Goal: Transaction & Acquisition: Purchase product/service

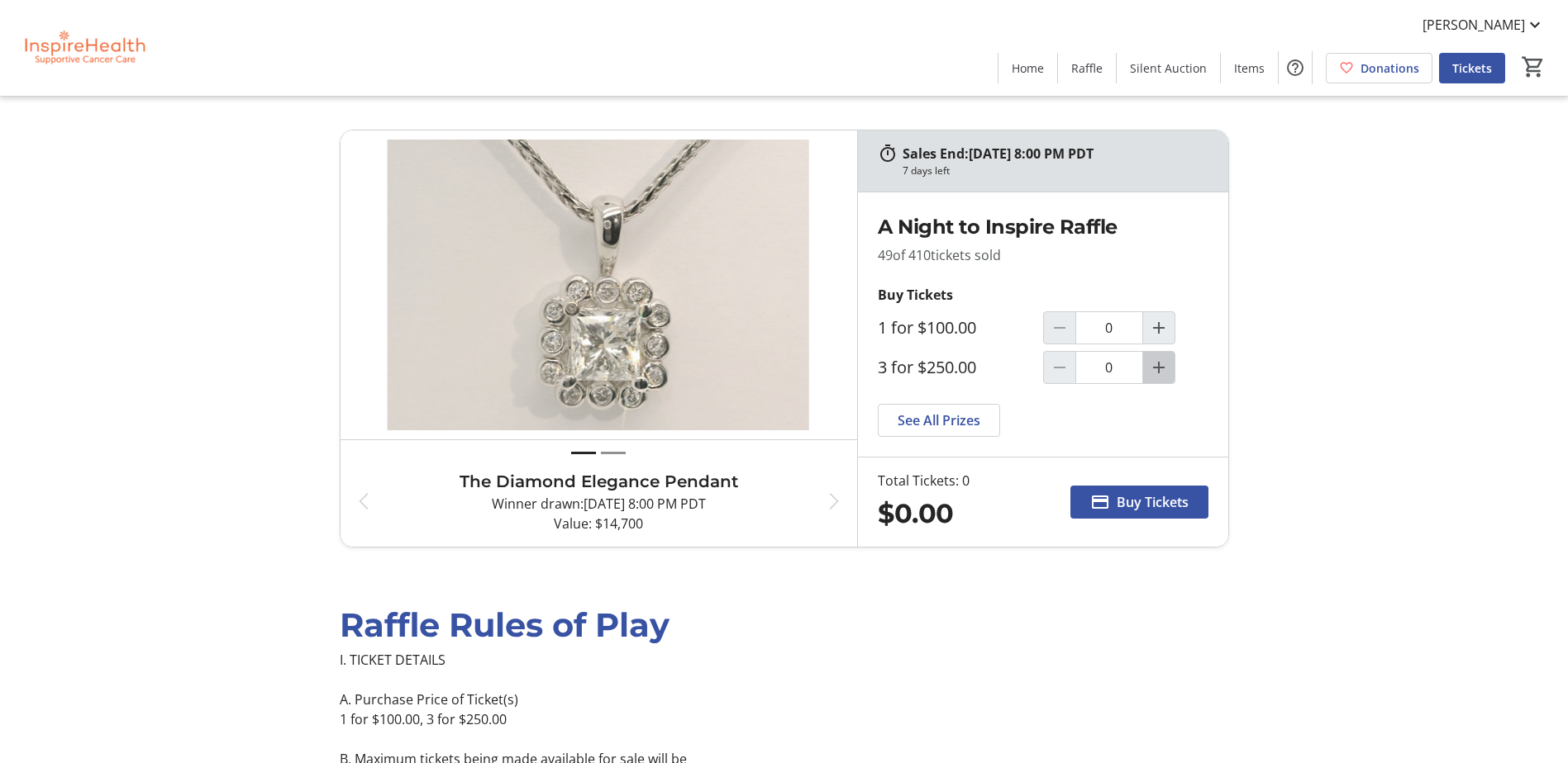
click at [1158, 368] on mat-icon "Increment by one" at bounding box center [1158, 367] width 20 height 20
type input "1"
click at [1122, 502] on span "Buy Tickets" at bounding box center [1152, 502] width 72 height 20
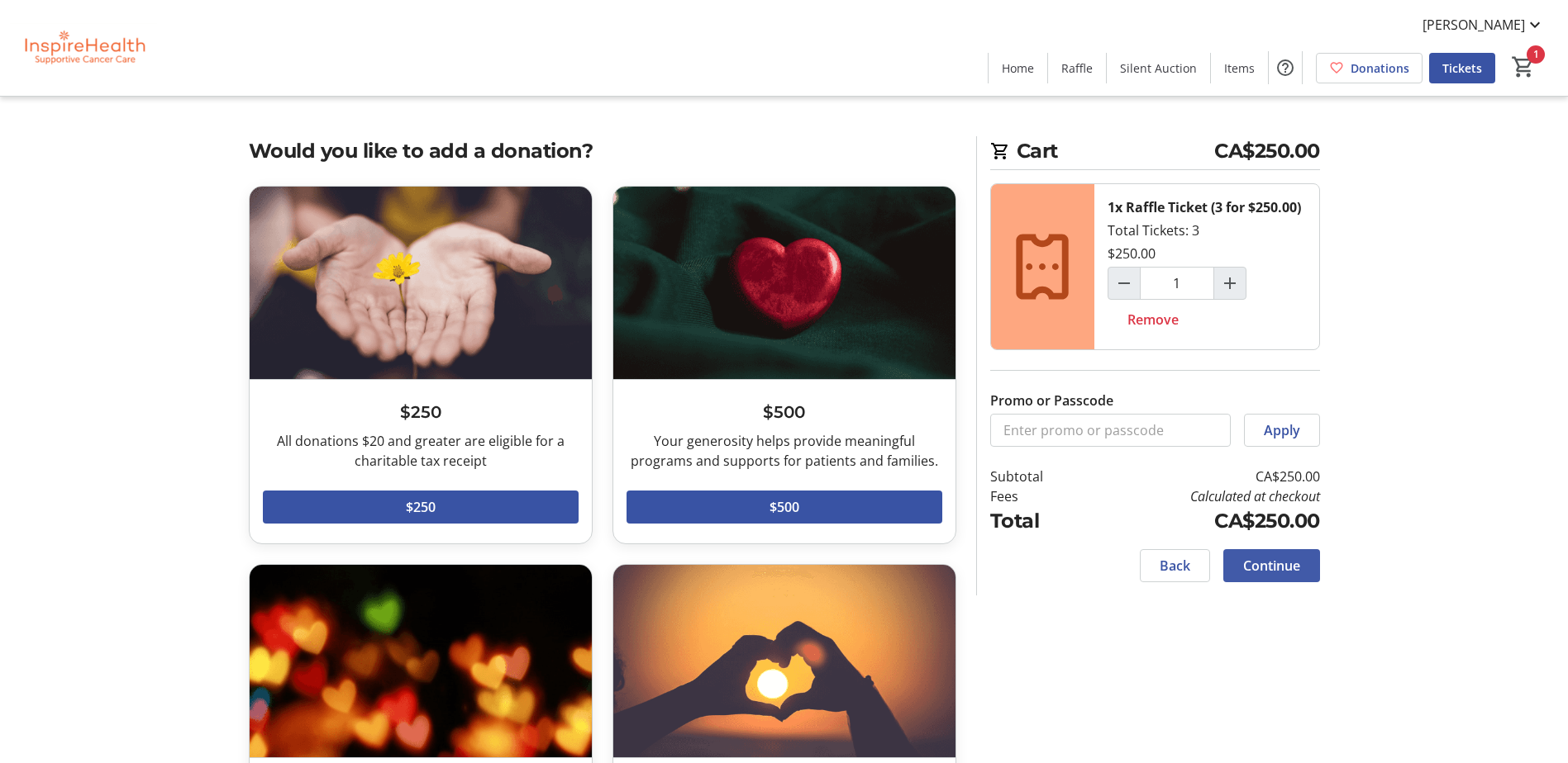
click at [1267, 565] on span "Continue" at bounding box center [1272, 566] width 57 height 20
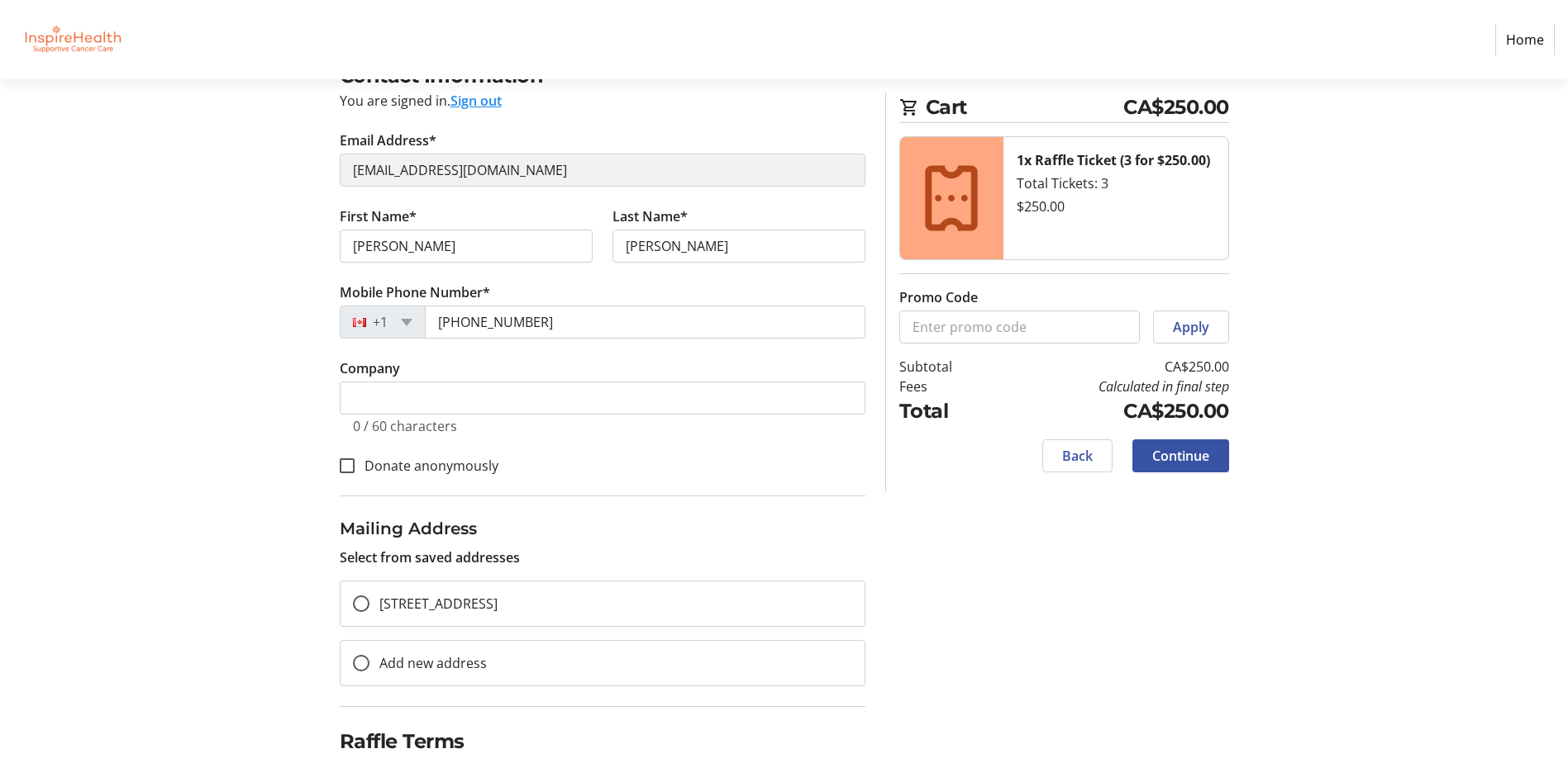
scroll to position [165, 0]
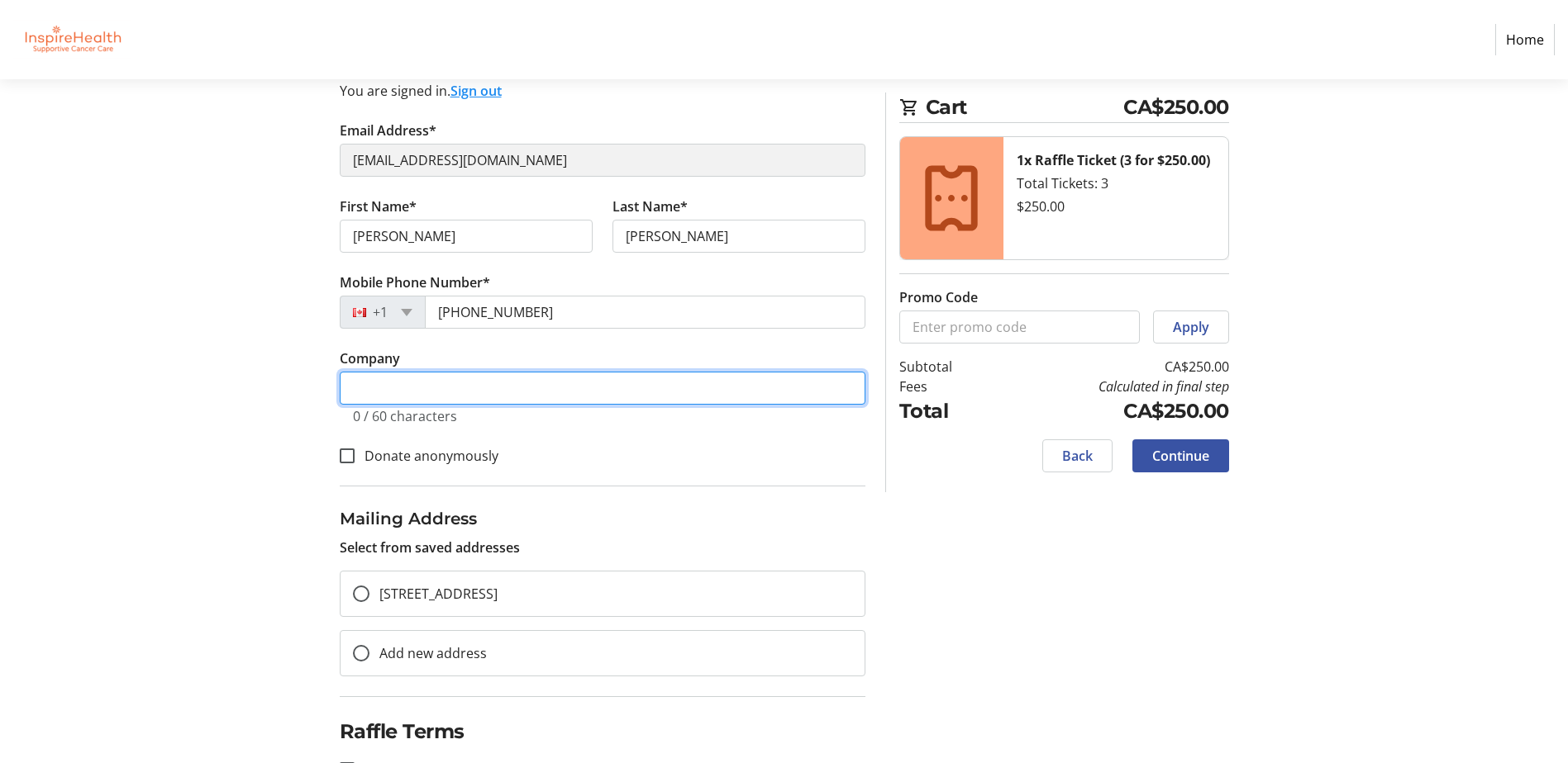
click at [382, 384] on input "Company" at bounding box center [603, 389] width 526 height 33
type input "Diane's Lingerie"
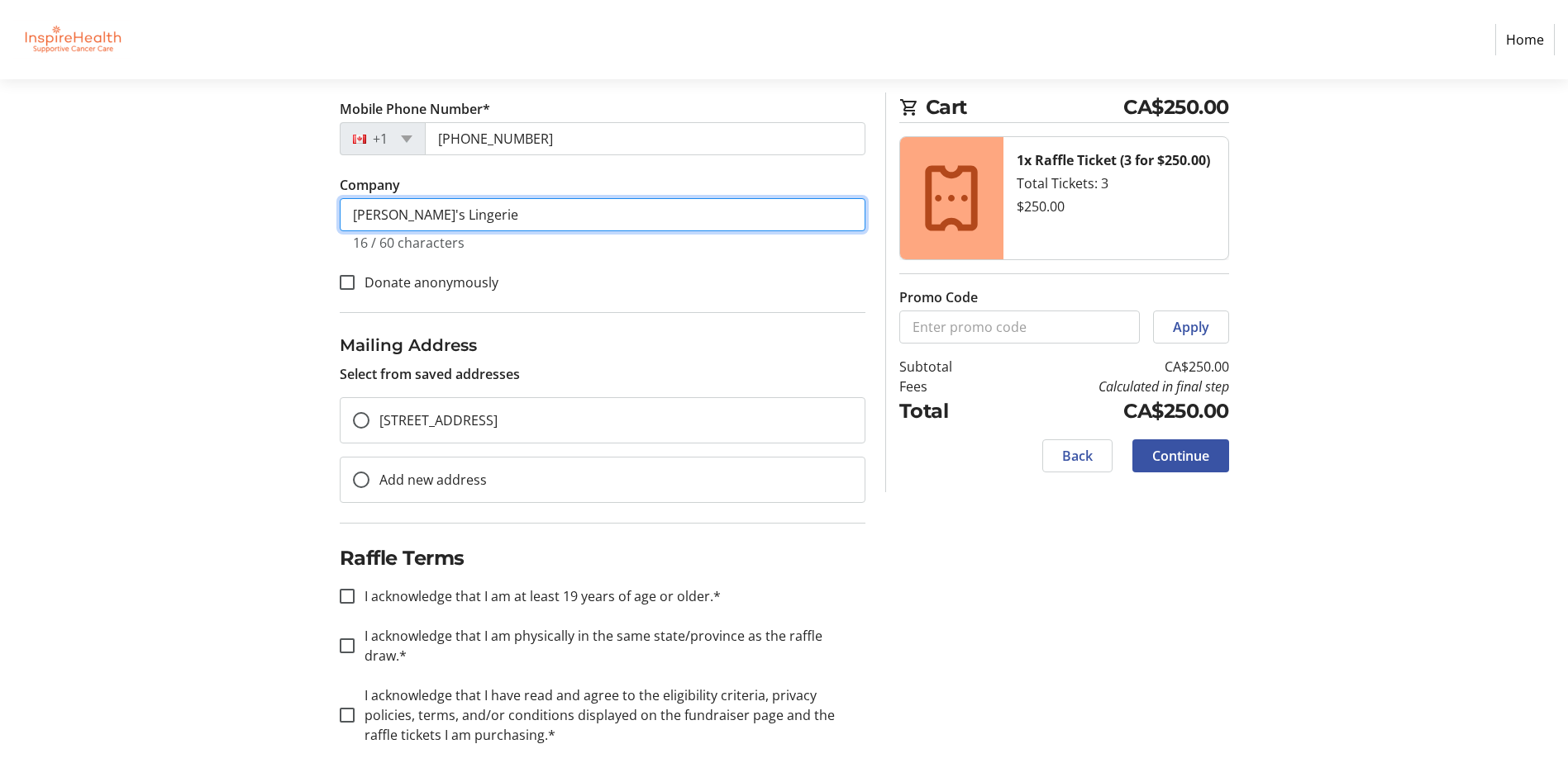
scroll to position [341, 0]
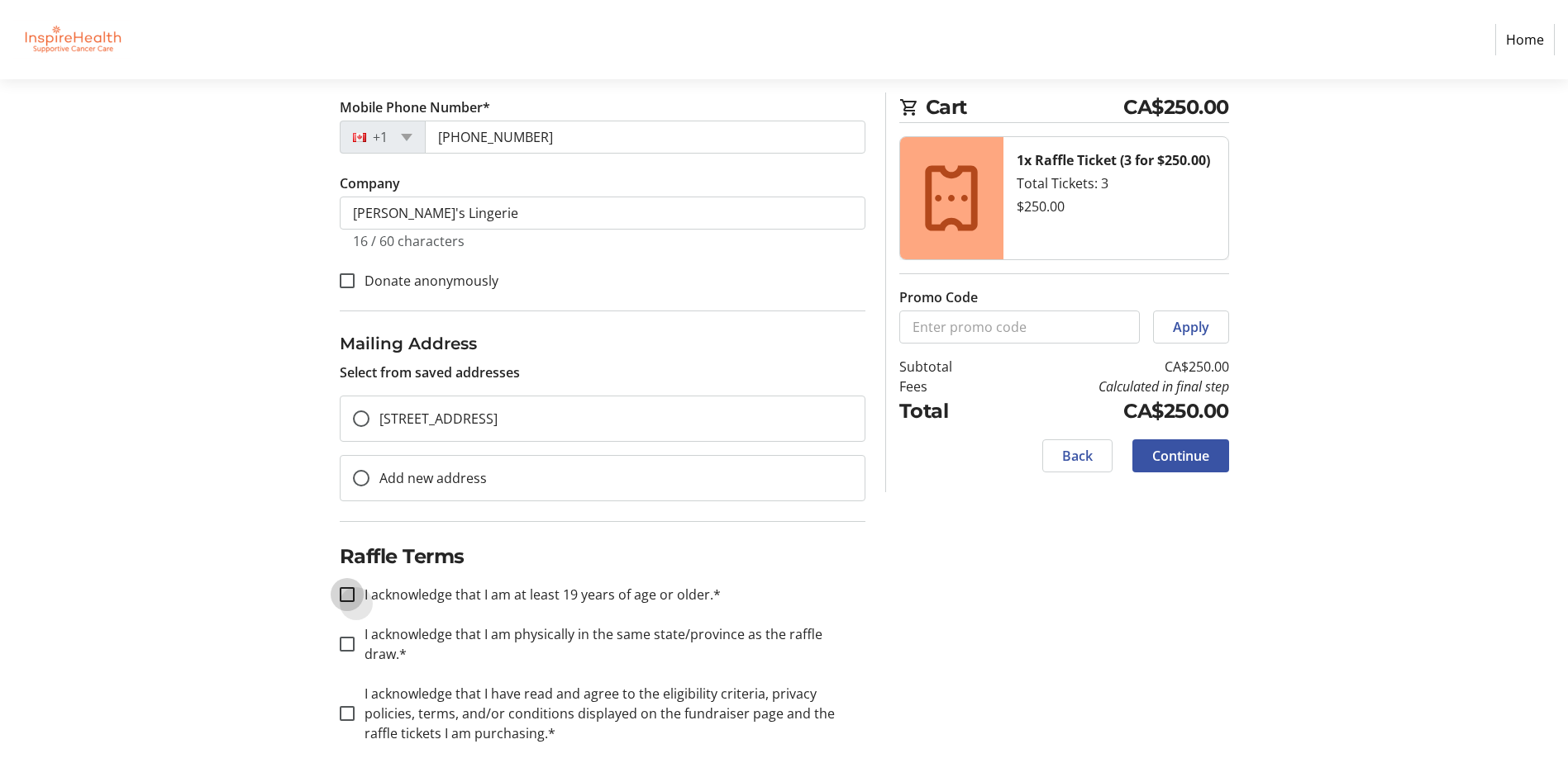
click at [352, 592] on input "I acknowledge that I am at least 19 years of age or older.*" at bounding box center [347, 595] width 15 height 15
checkbox input "true"
click at [338, 629] on div at bounding box center [347, 644] width 39 height 39
checkbox input "true"
click at [343, 706] on input "I acknowledge that I have read and agree to the eligibility criteria, privacy p…" at bounding box center [347, 713] width 15 height 15
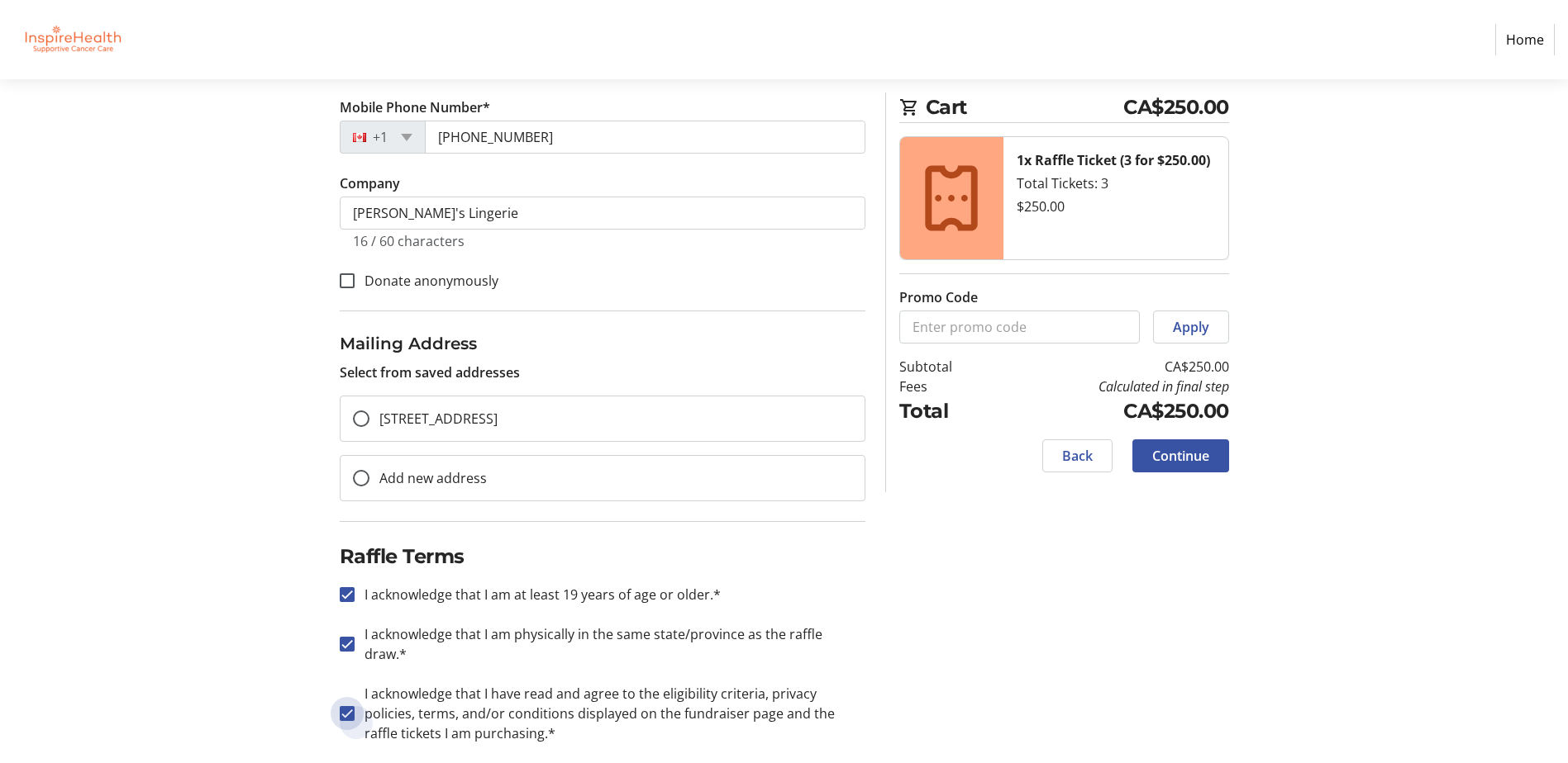
checkbox input "true"
click at [1176, 449] on span "Continue" at bounding box center [1181, 456] width 57 height 20
click at [1172, 455] on span "Continue" at bounding box center [1181, 456] width 57 height 20
click at [359, 417] on input "2950 Granville Street, Vancouver, BC, CA, V6H 3J7" at bounding box center [360, 418] width 17 height 17
radio input "true"
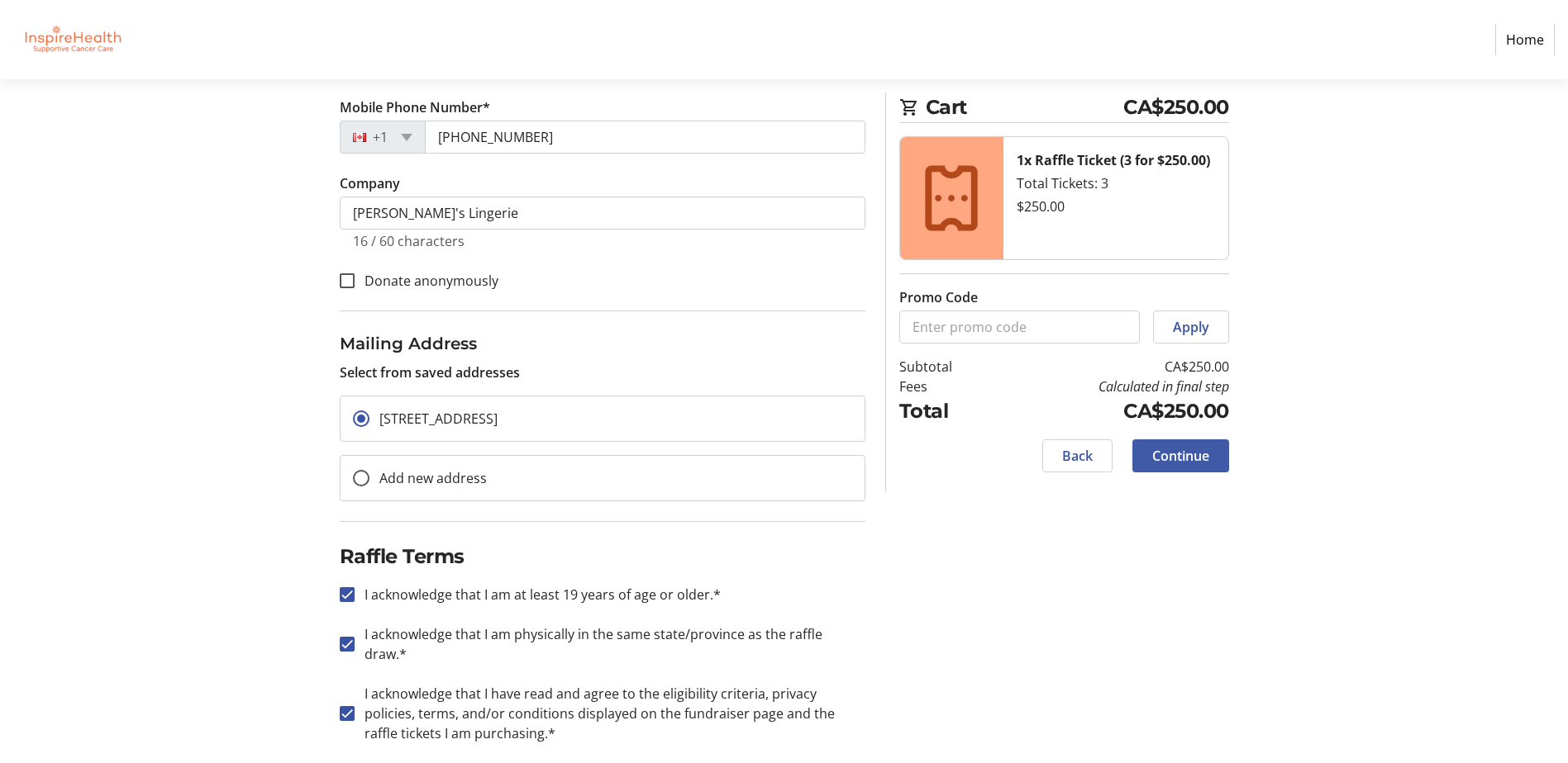
click at [1182, 452] on span "Continue" at bounding box center [1181, 456] width 57 height 20
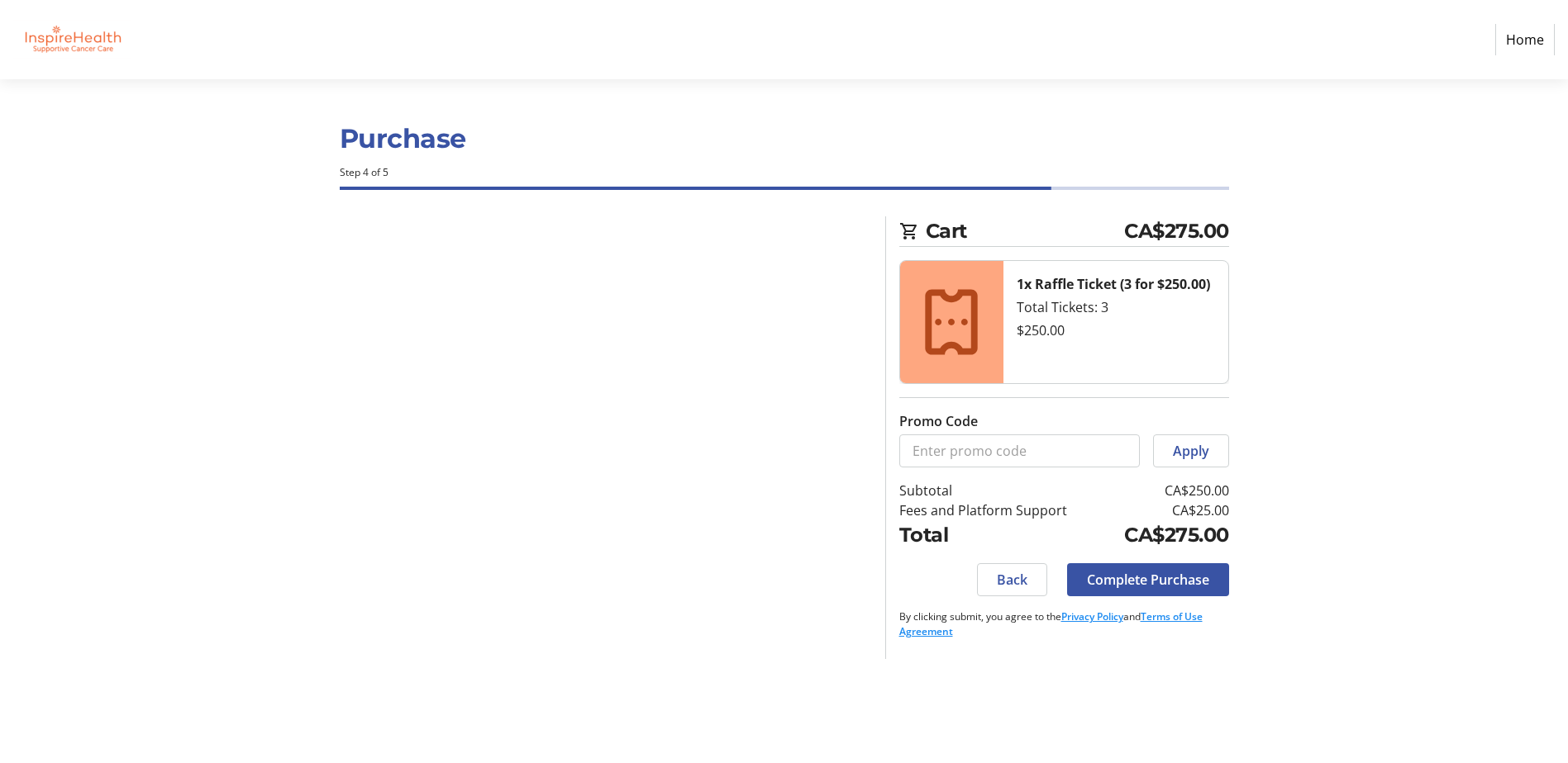
scroll to position [0, 0]
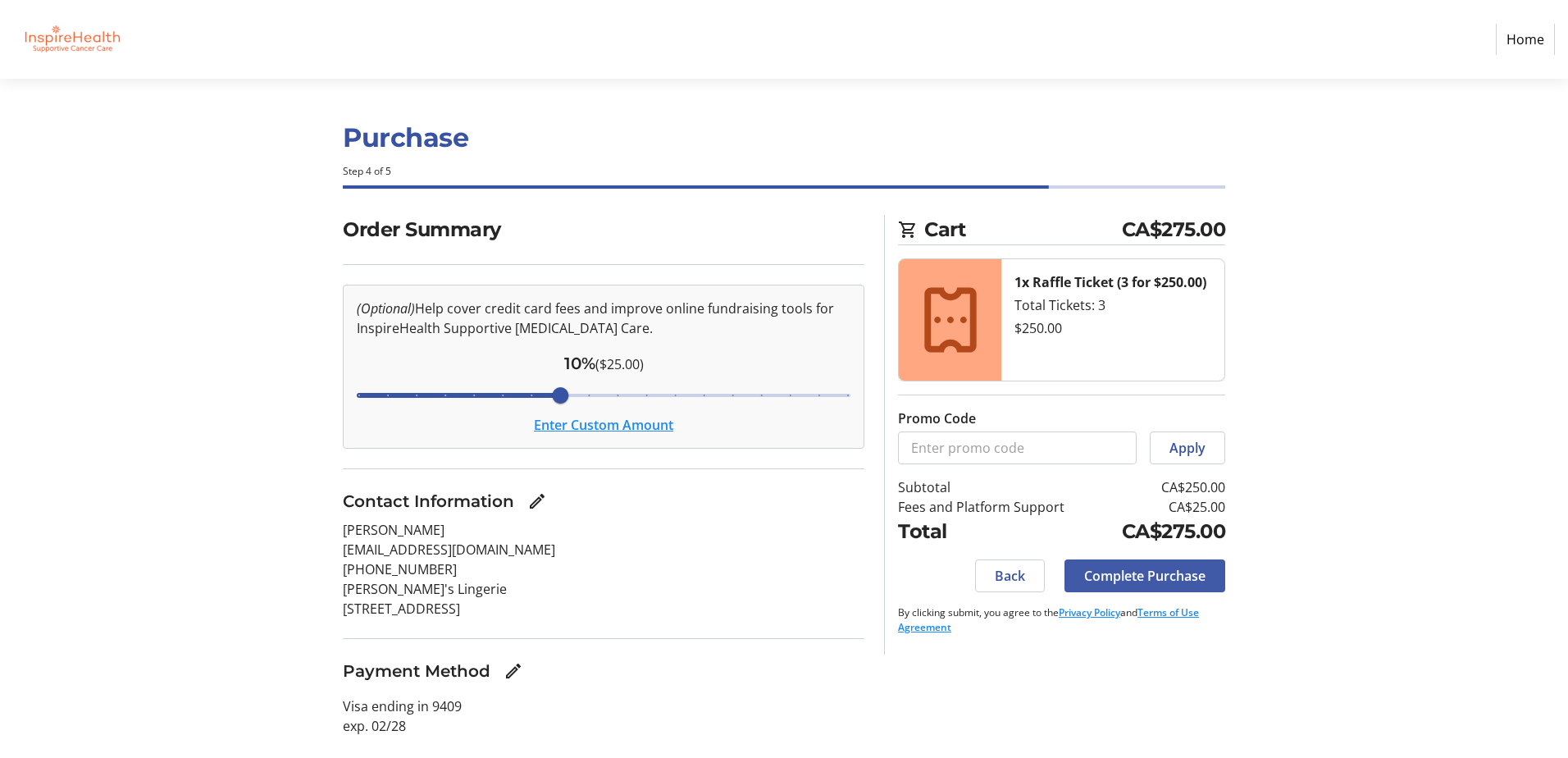
click at [1127, 571] on span "Complete Purchase" at bounding box center [1145, 576] width 121 height 20
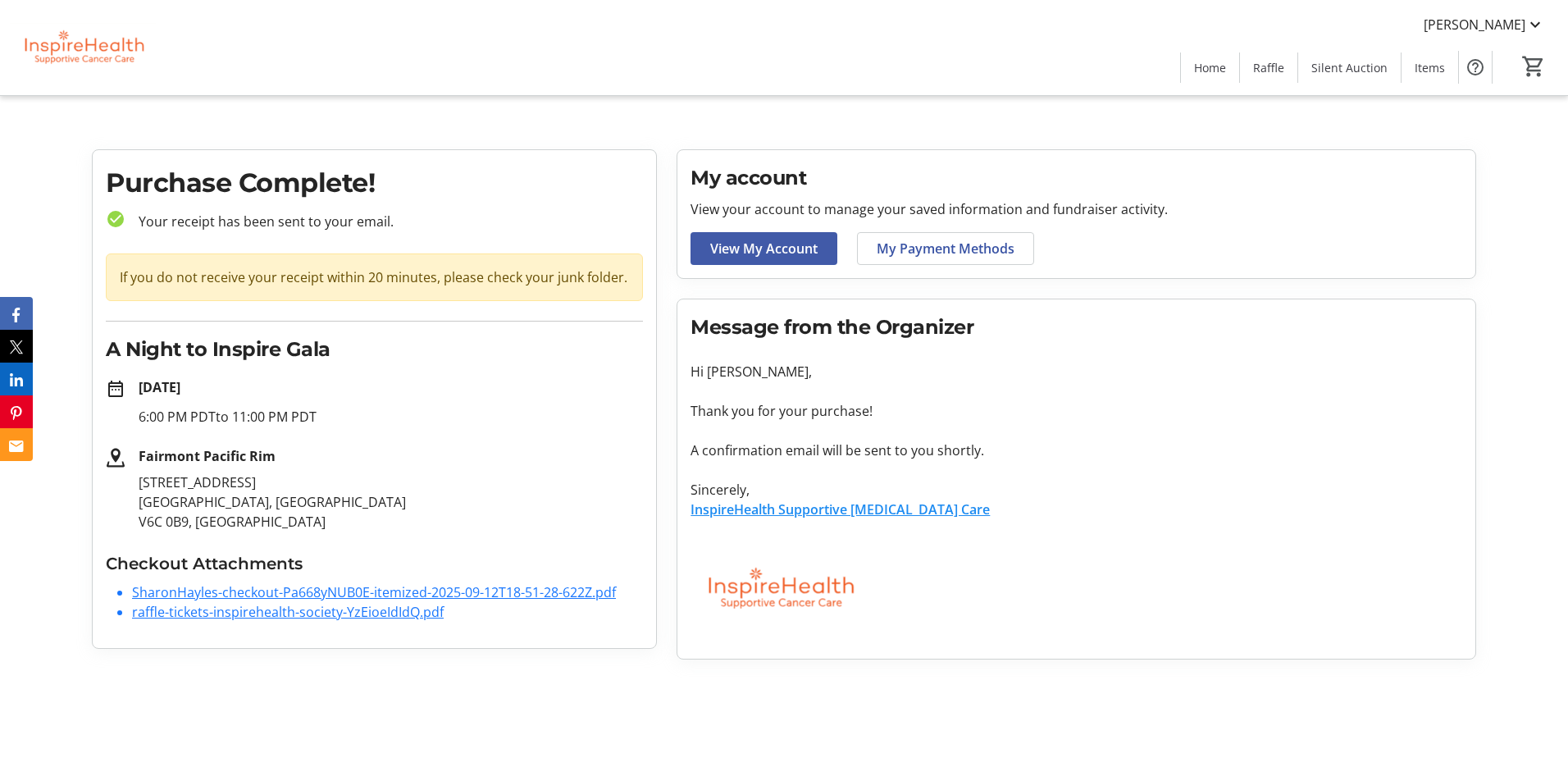
click at [755, 247] on span "View My Account" at bounding box center [764, 248] width 108 height 20
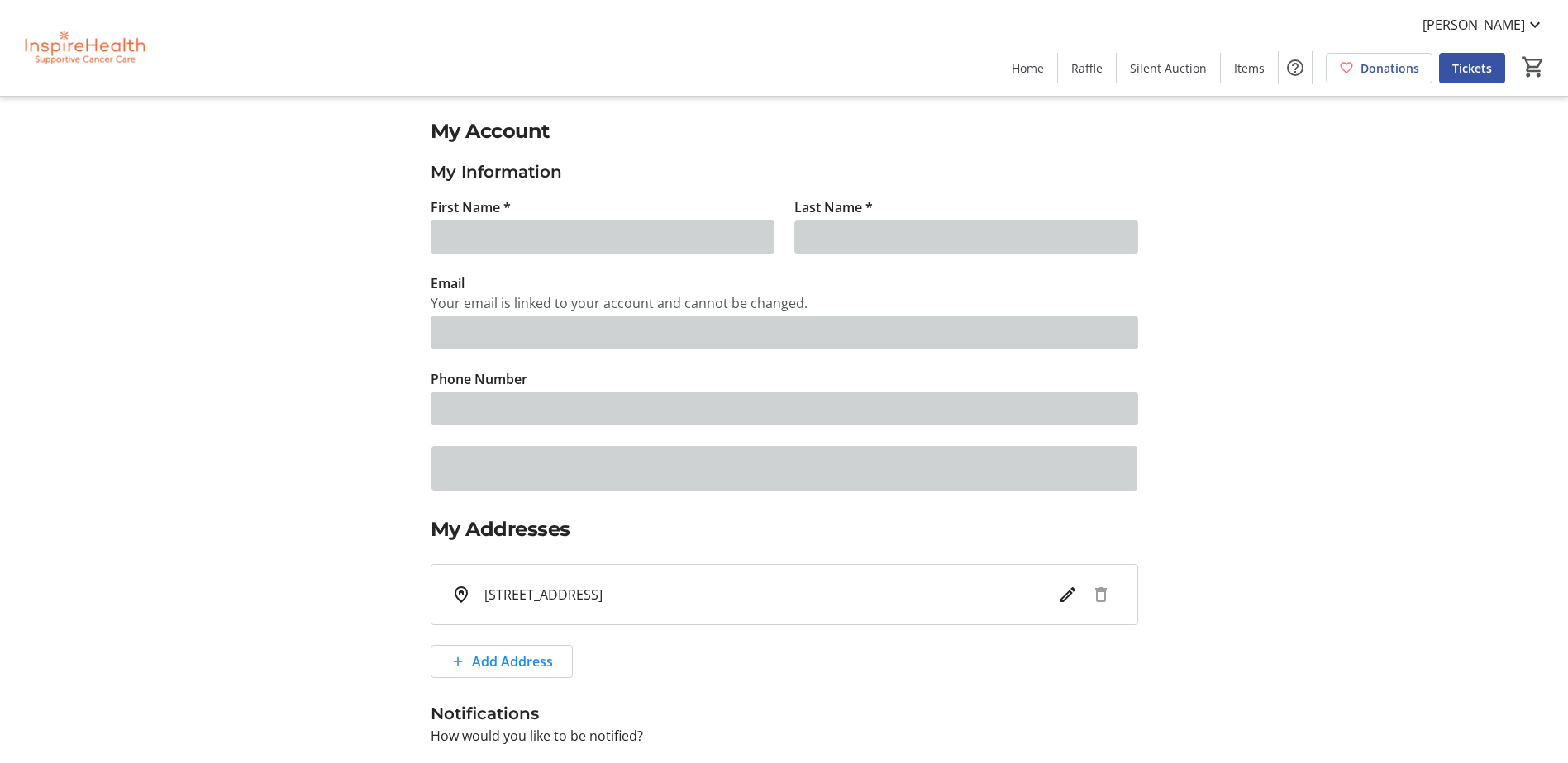
type input "[PERSON_NAME]"
type input "[EMAIL_ADDRESS][DOMAIN_NAME]"
type input "[PHONE_NUMBER]"
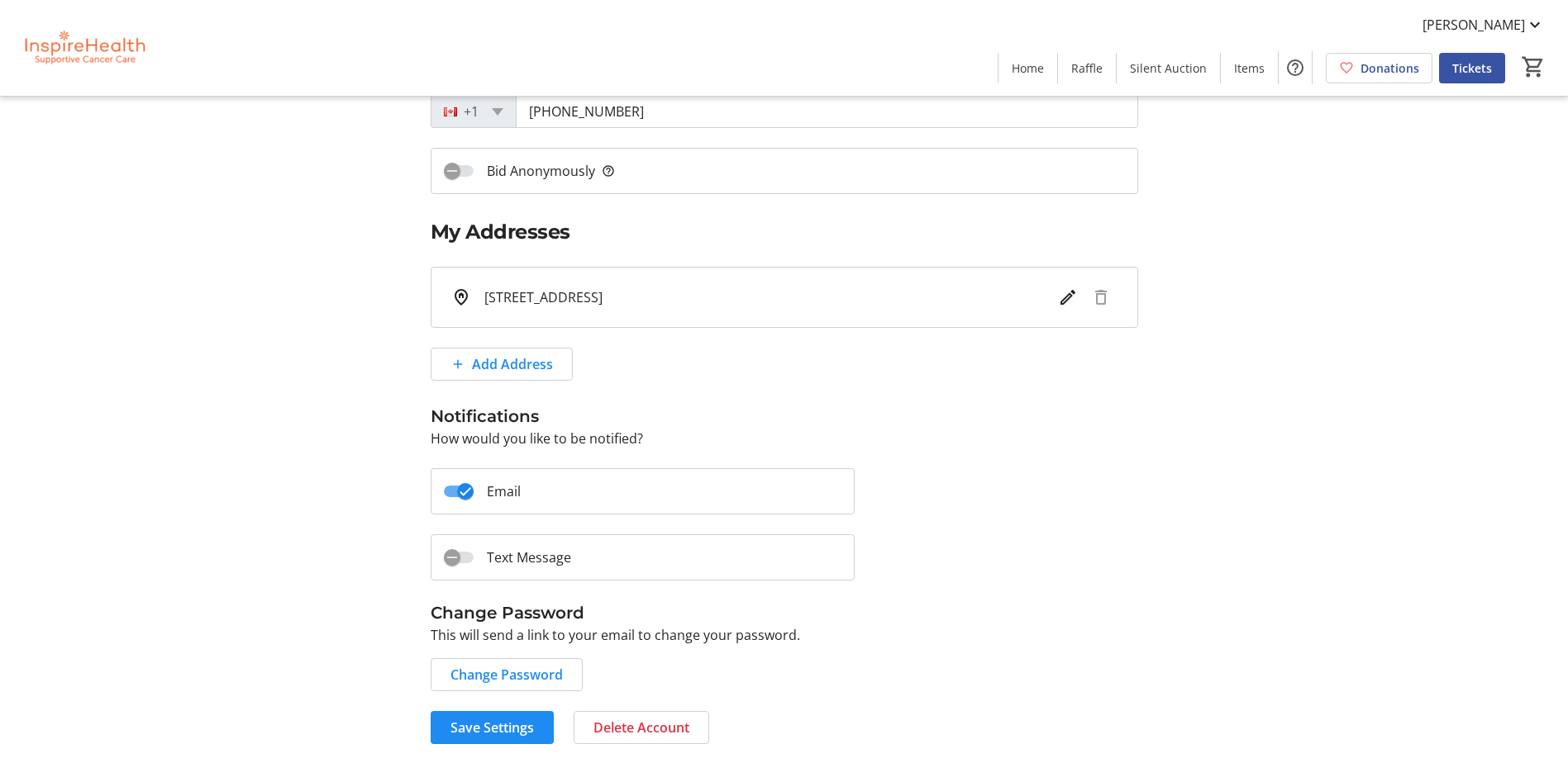
scroll to position [298, 0]
click at [466, 557] on span "button" at bounding box center [452, 557] width 33 height 33
click at [491, 671] on span "Change Password" at bounding box center [506, 674] width 112 height 20
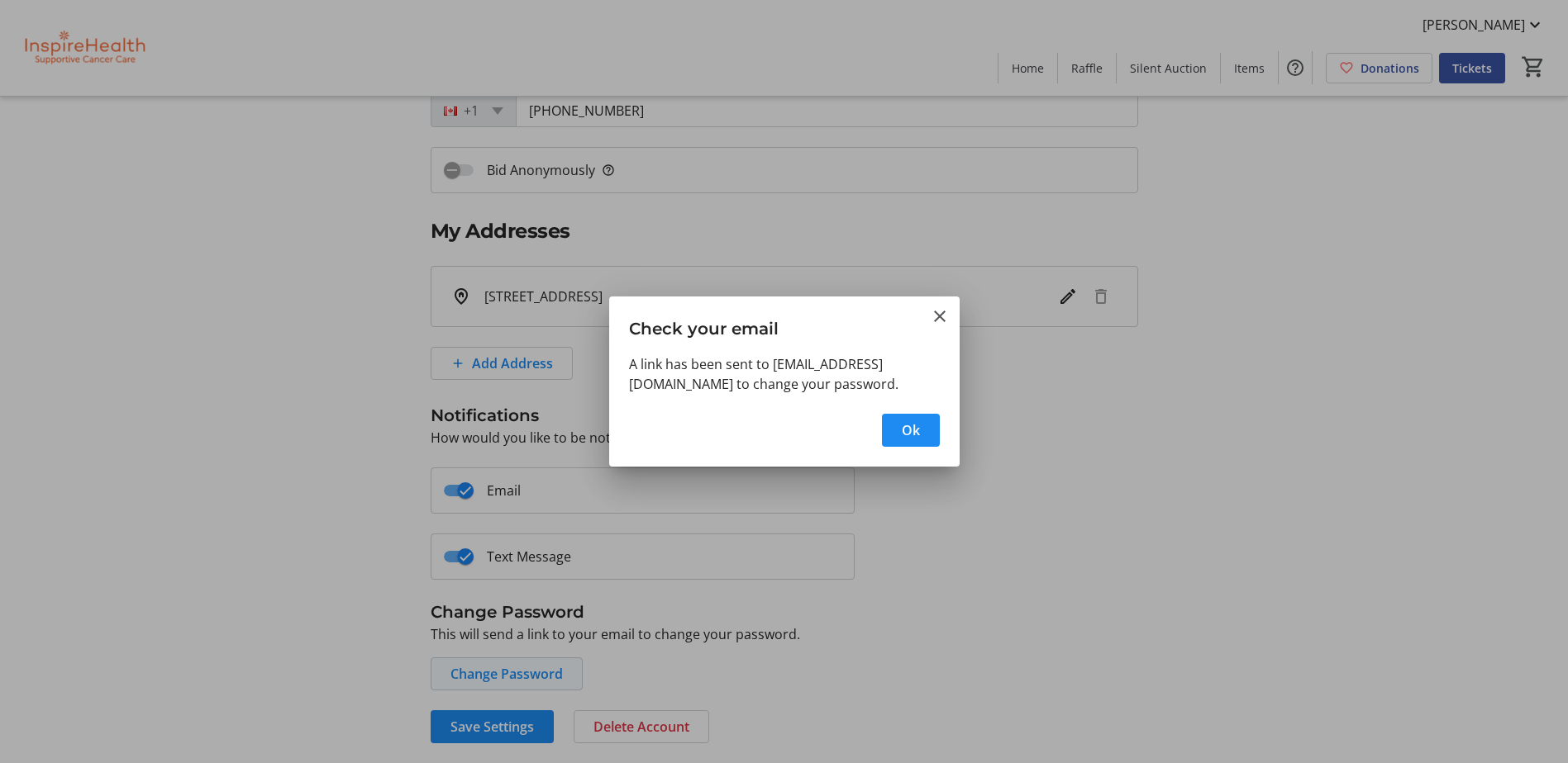
scroll to position [0, 0]
click at [899, 441] on span "button" at bounding box center [910, 430] width 58 height 39
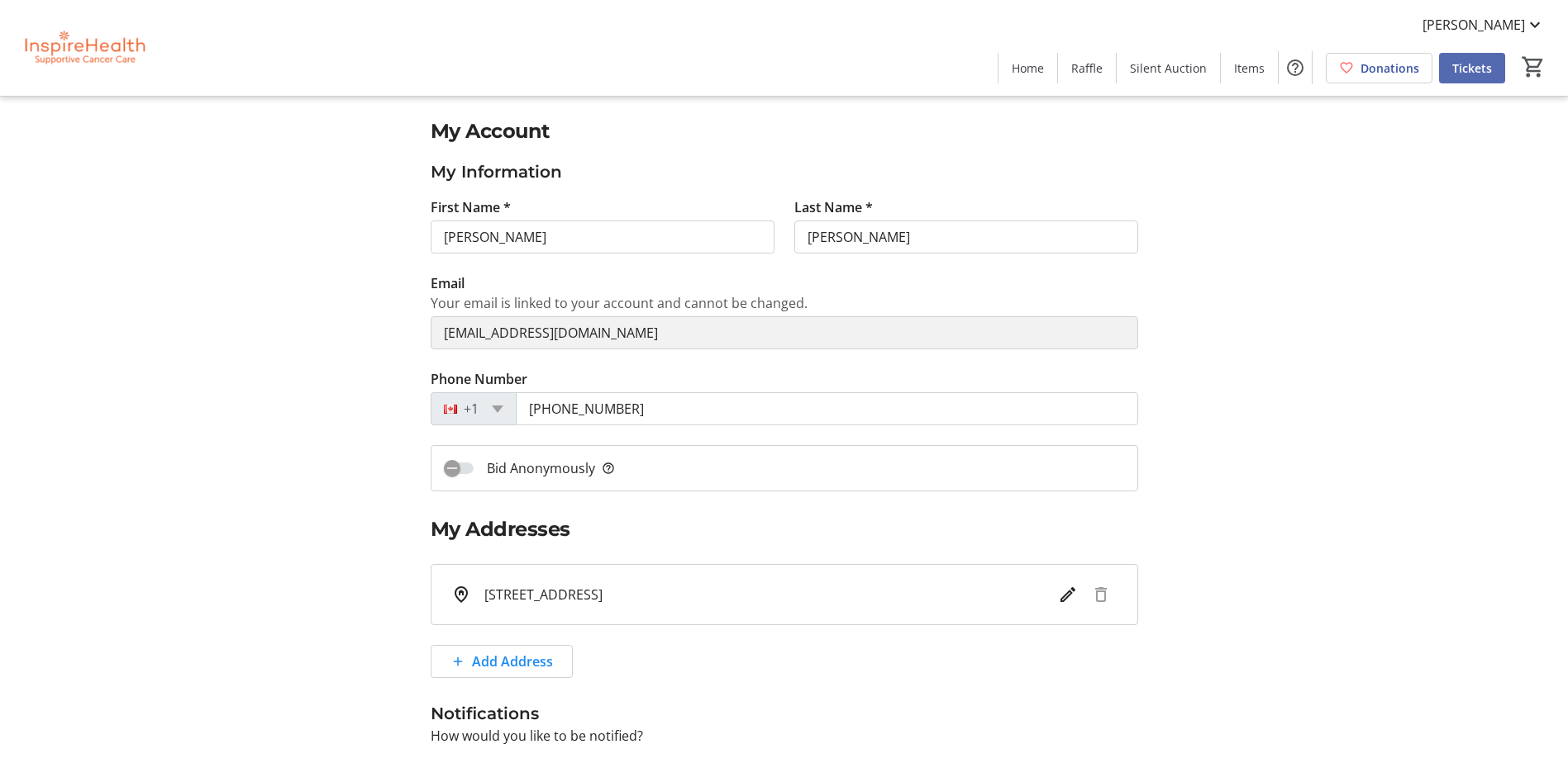
click at [1476, 67] on span "Tickets" at bounding box center [1471, 68] width 39 height 18
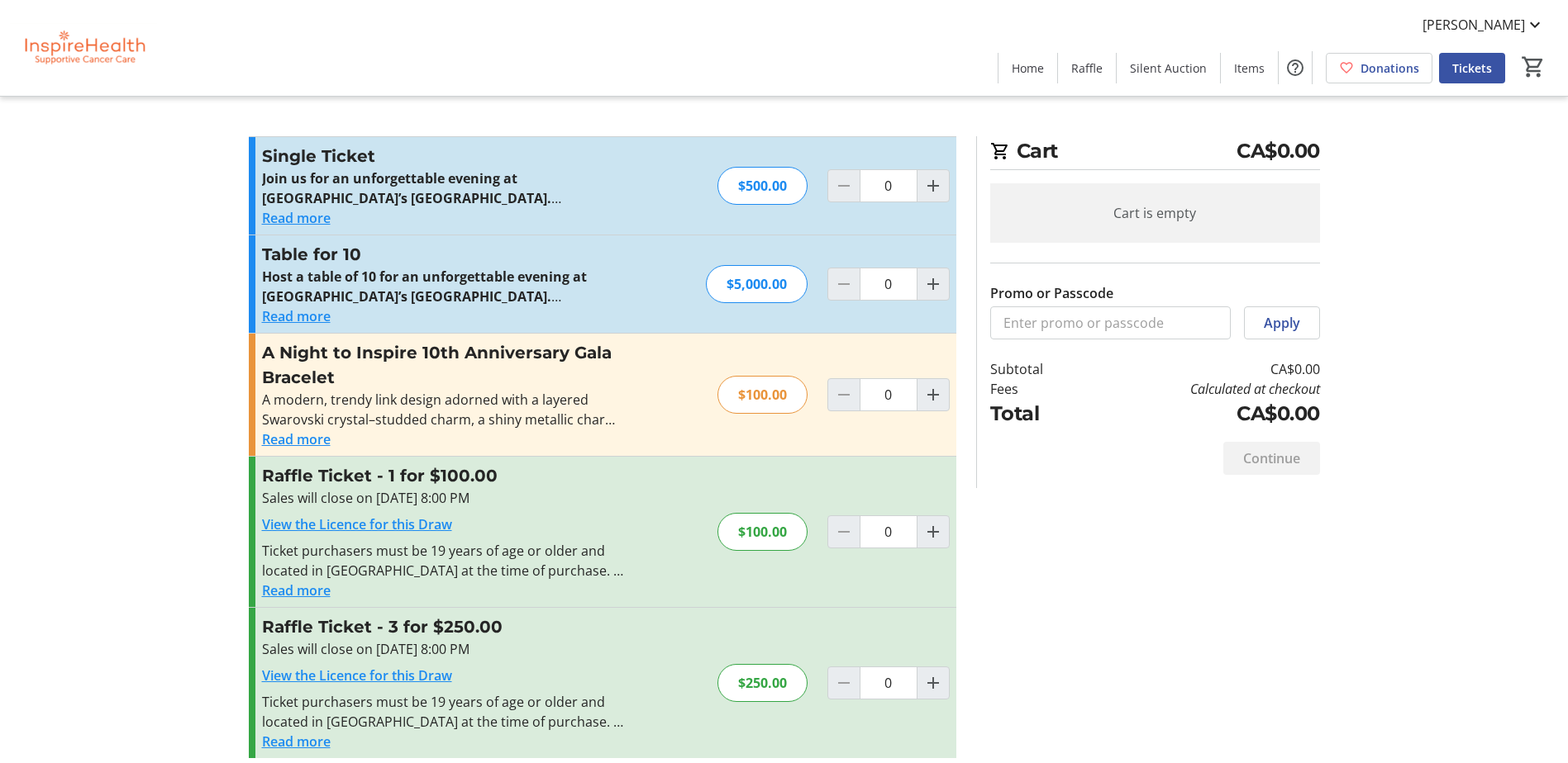
click at [294, 440] on button "Read more" at bounding box center [296, 439] width 69 height 20
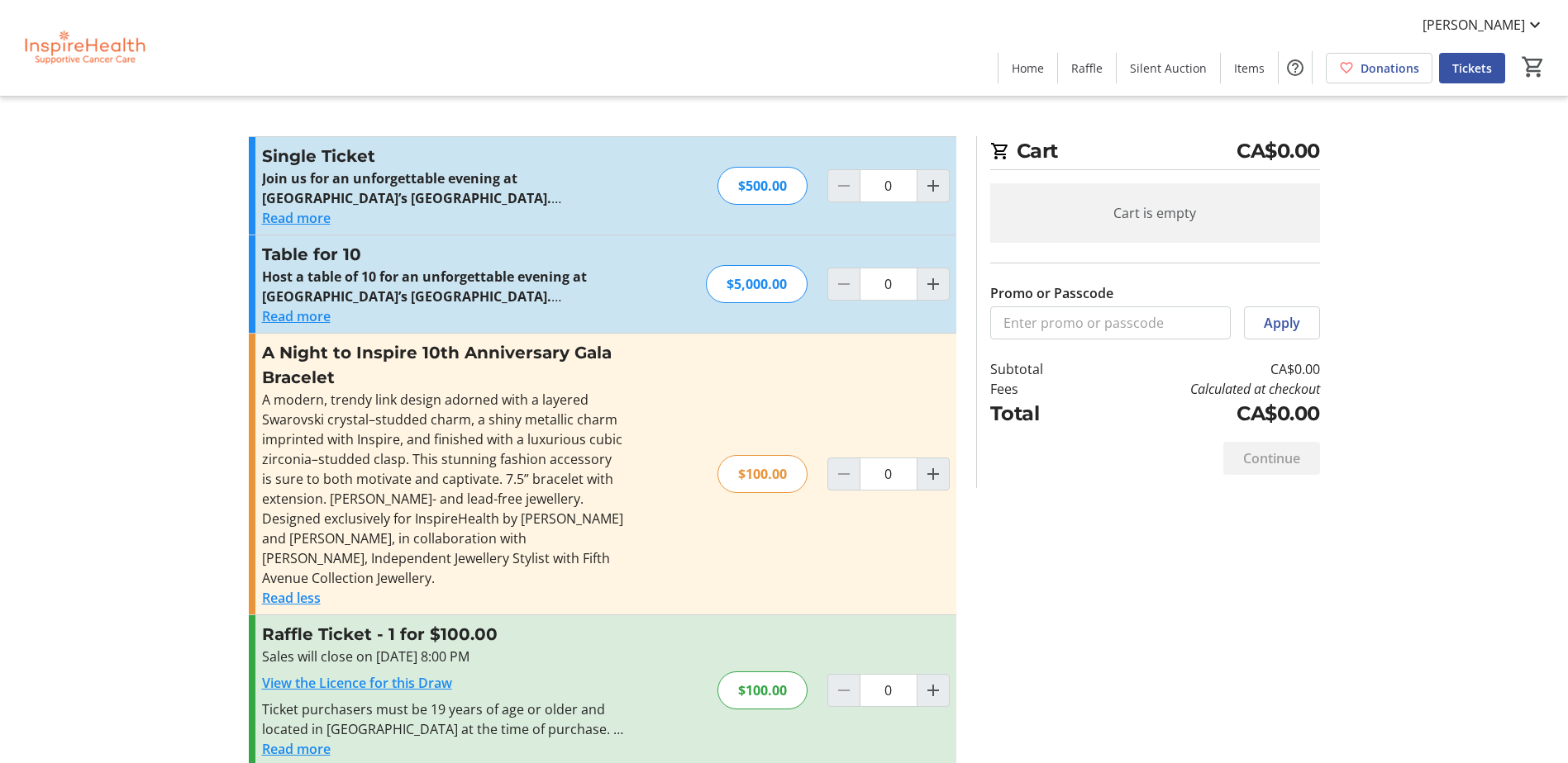
click at [275, 593] on button "Read less" at bounding box center [292, 598] width 59 height 20
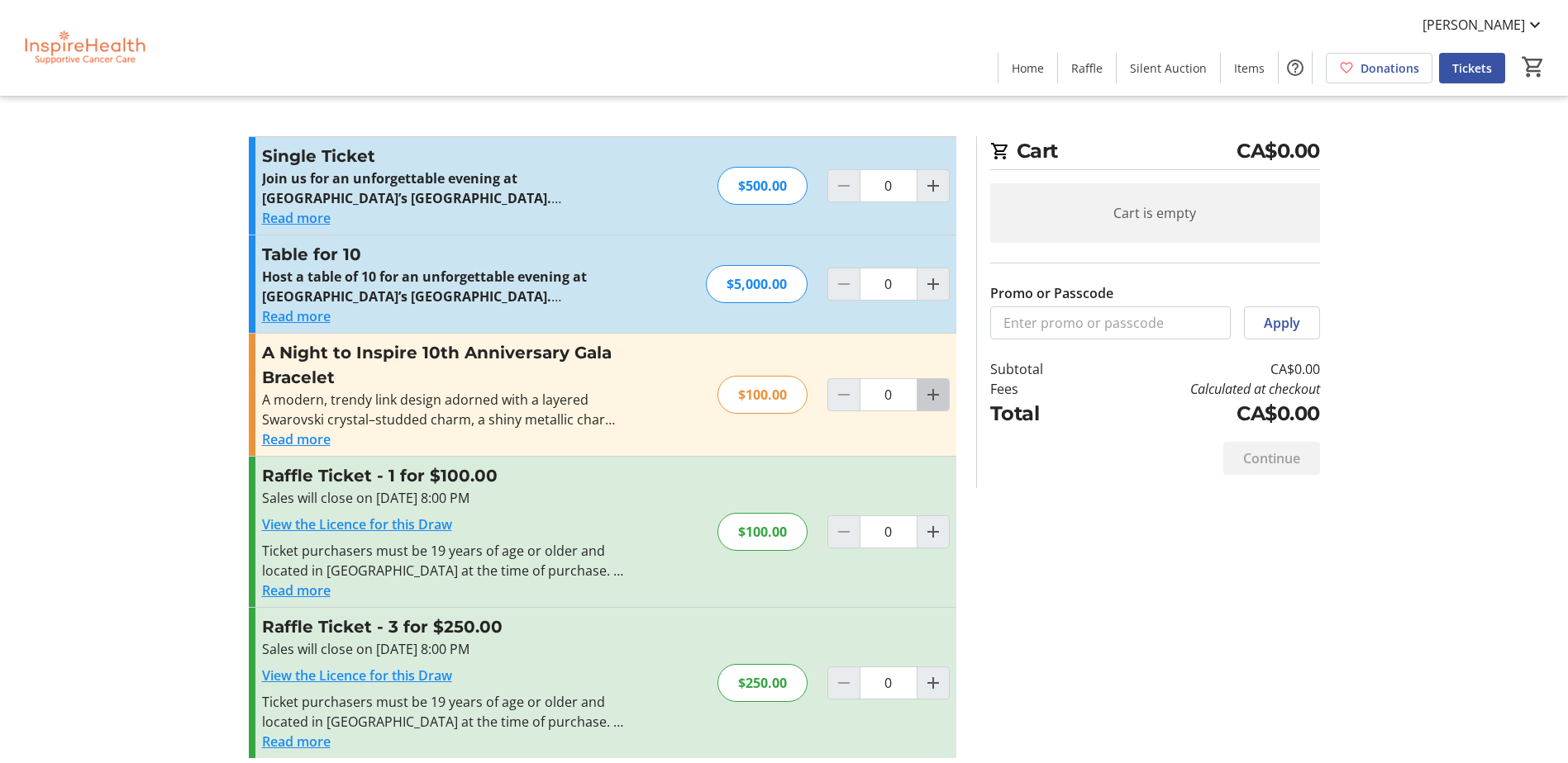
click at [932, 398] on mat-icon "Increment by one" at bounding box center [933, 395] width 20 height 20
type input "1"
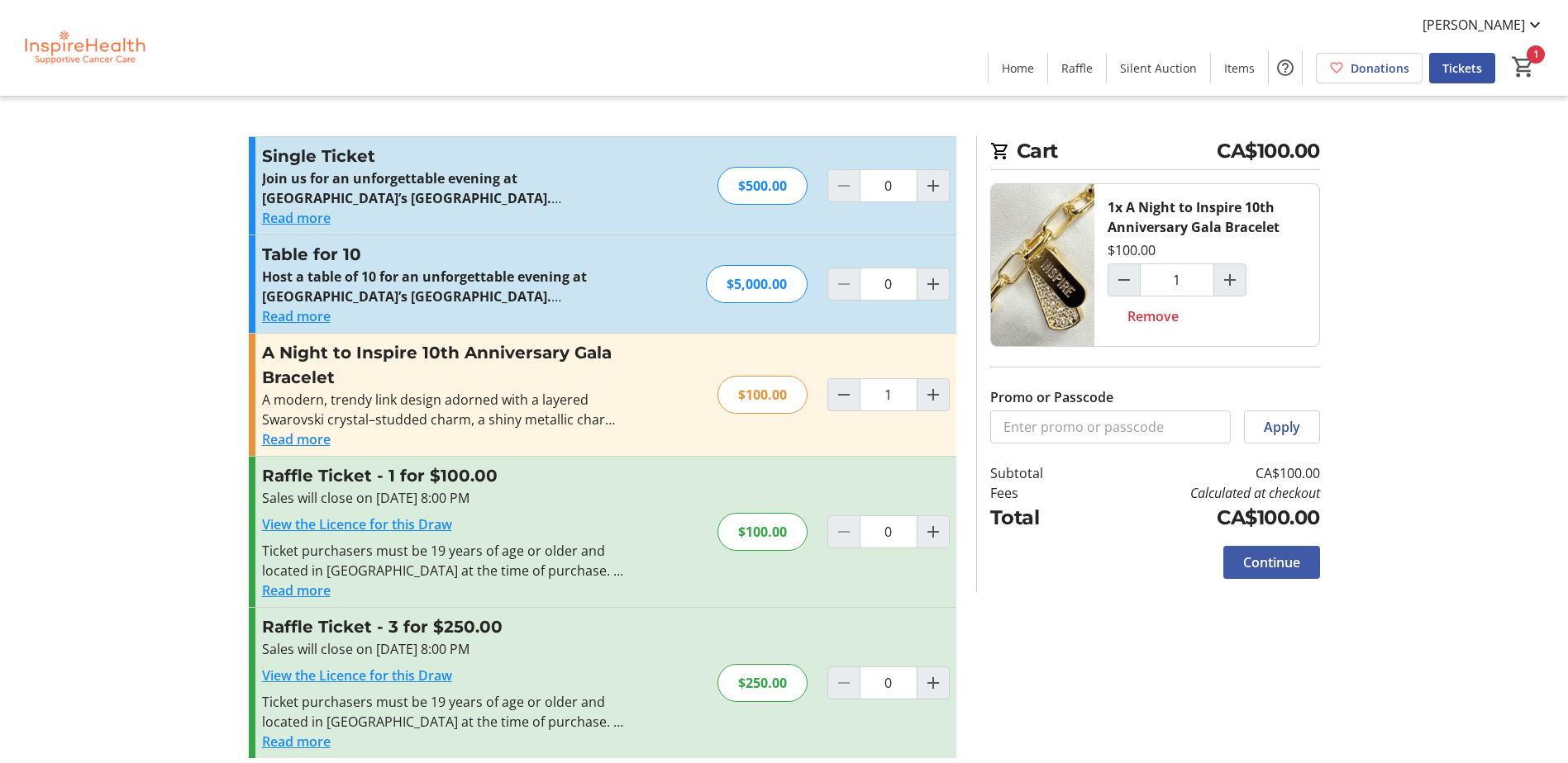
click at [1267, 563] on span "Continue" at bounding box center [1272, 562] width 57 height 20
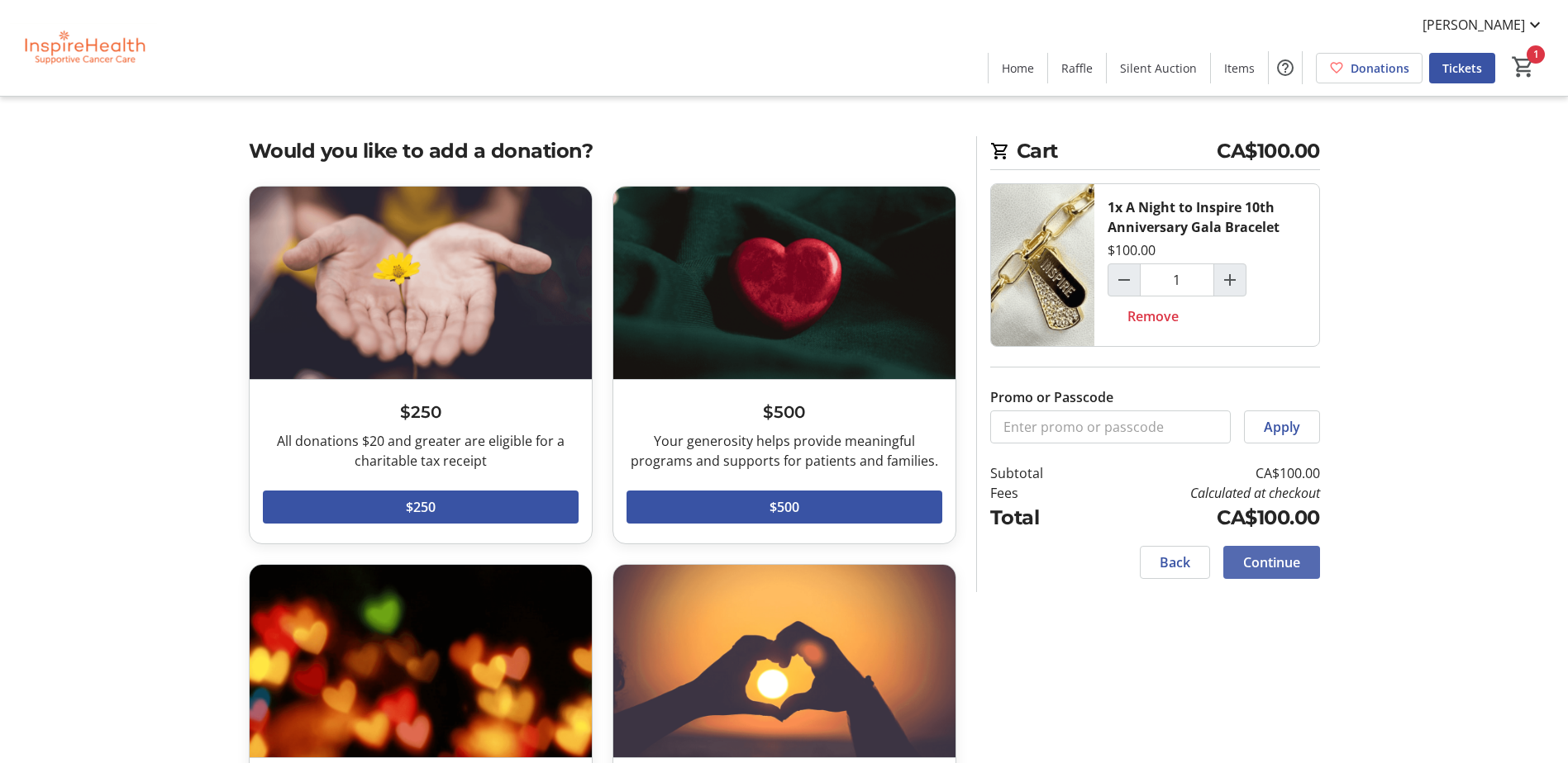
click at [1248, 560] on span "Continue" at bounding box center [1272, 562] width 57 height 20
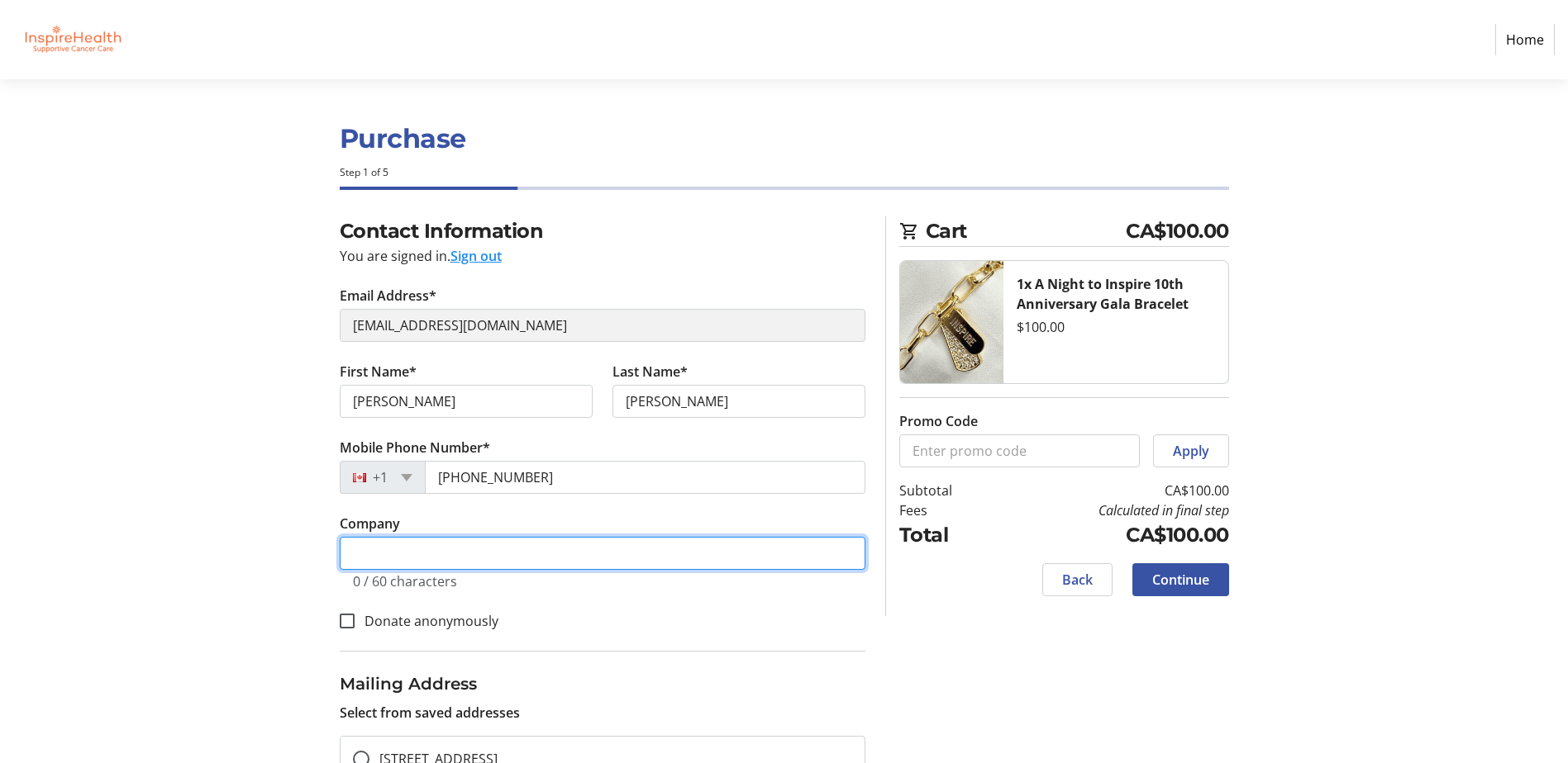
click at [414, 541] on input "Company" at bounding box center [603, 553] width 526 height 33
type input "Diane's Lingerie"
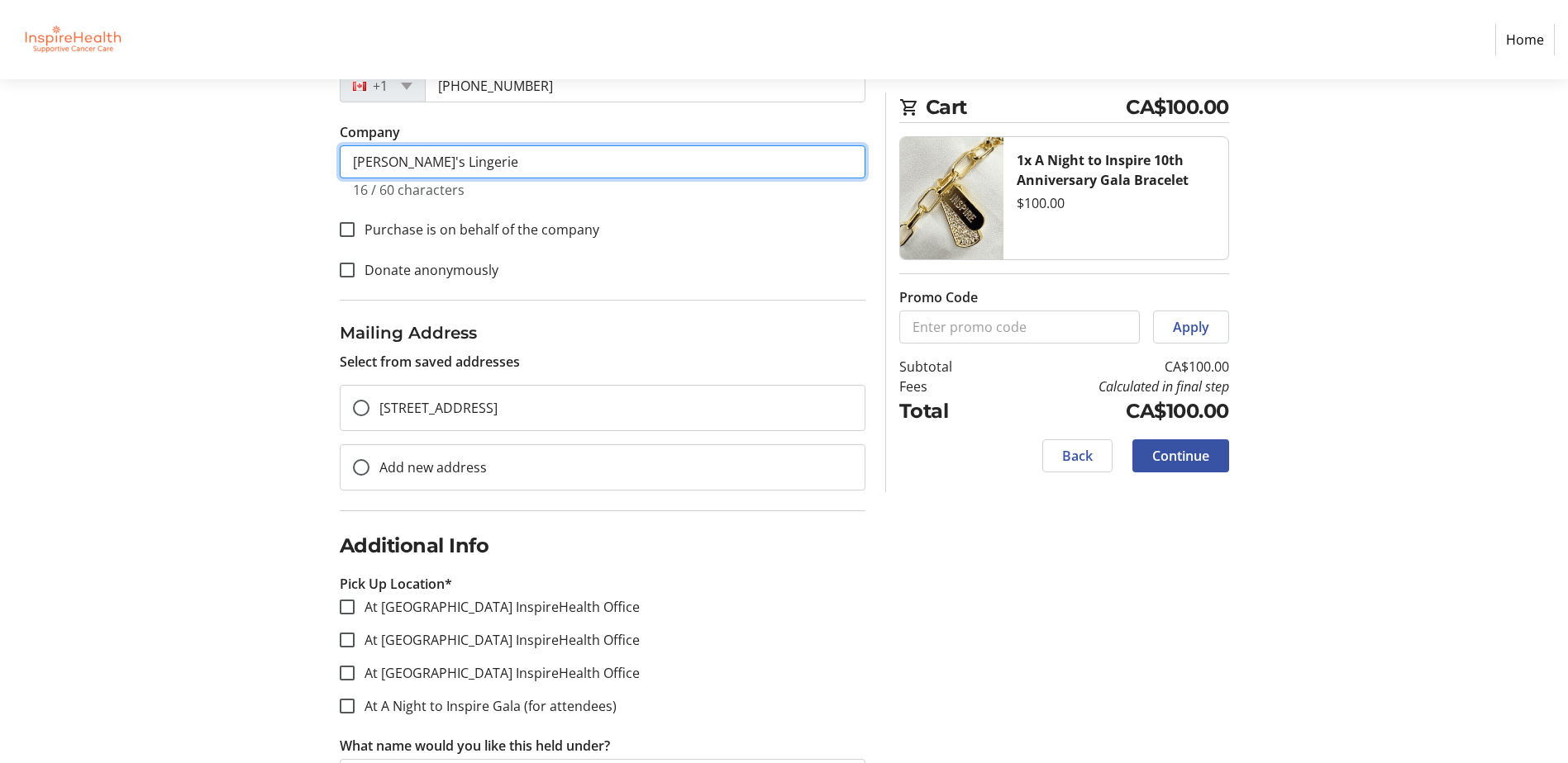
scroll to position [413, 0]
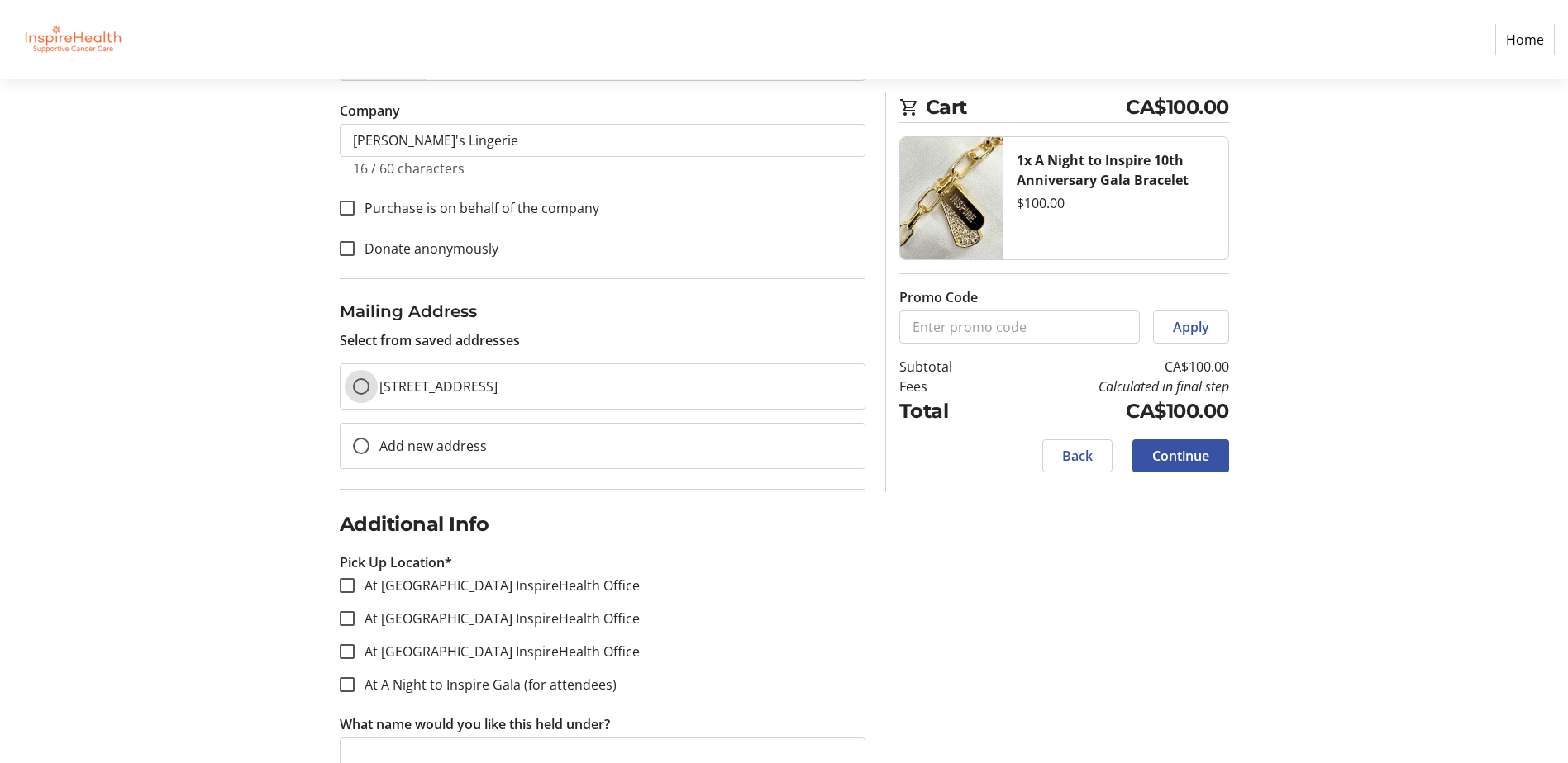
click at [358, 390] on input "2950 Granville Street, Vancouver, BC, CA, V6H 3J7" at bounding box center [360, 386] width 17 height 17
radio input "true"
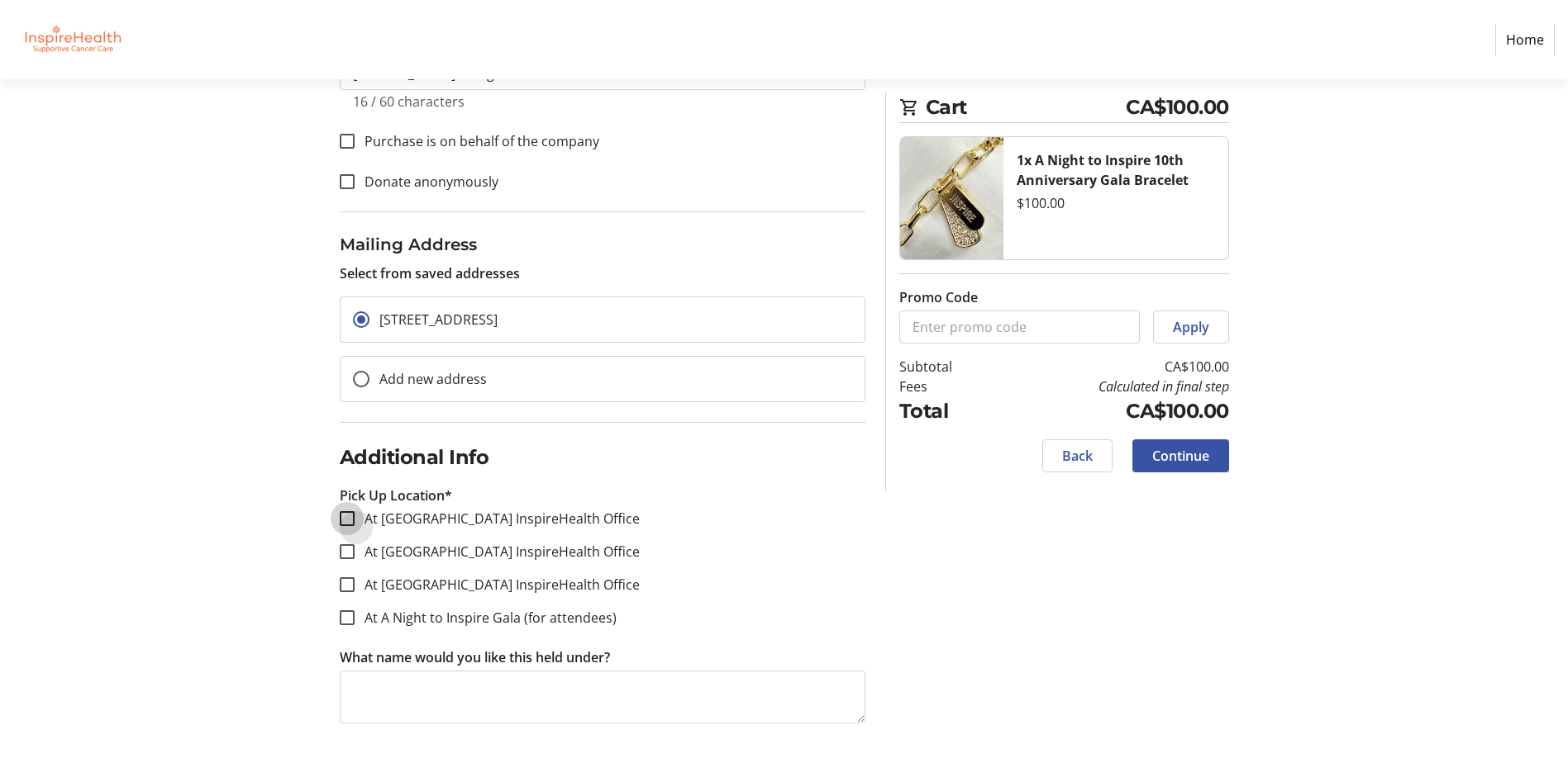
click at [347, 518] on input "At Vancouver InspireHealth Office" at bounding box center [347, 518] width 15 height 15
checkbox input "true"
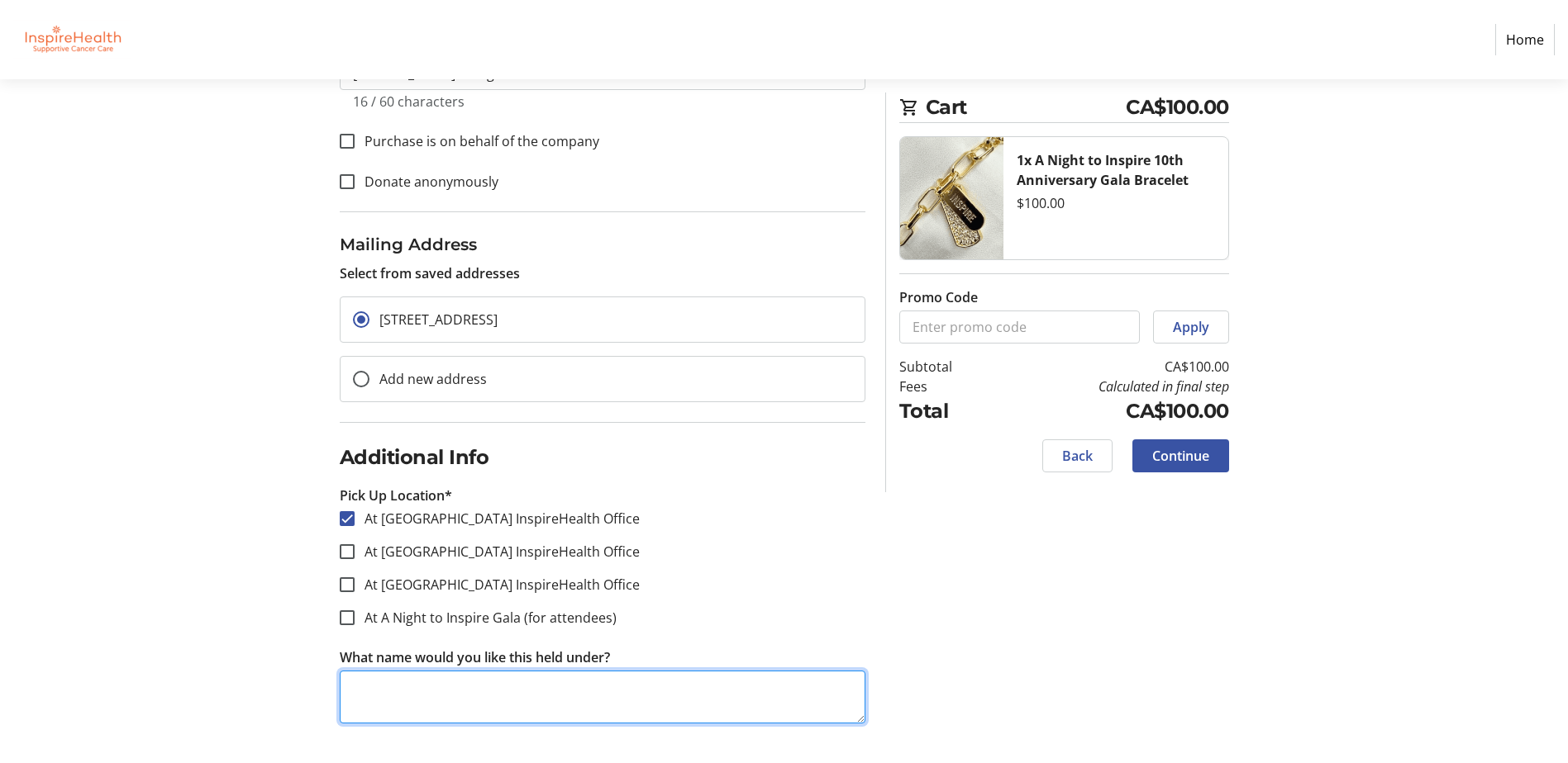
click at [477, 688] on textarea "What name would you like this held under?" at bounding box center [603, 697] width 526 height 53
click at [349, 687] on textarea "sharon Hayles" at bounding box center [603, 697] width 526 height 53
type textarea "[PERSON_NAME]"
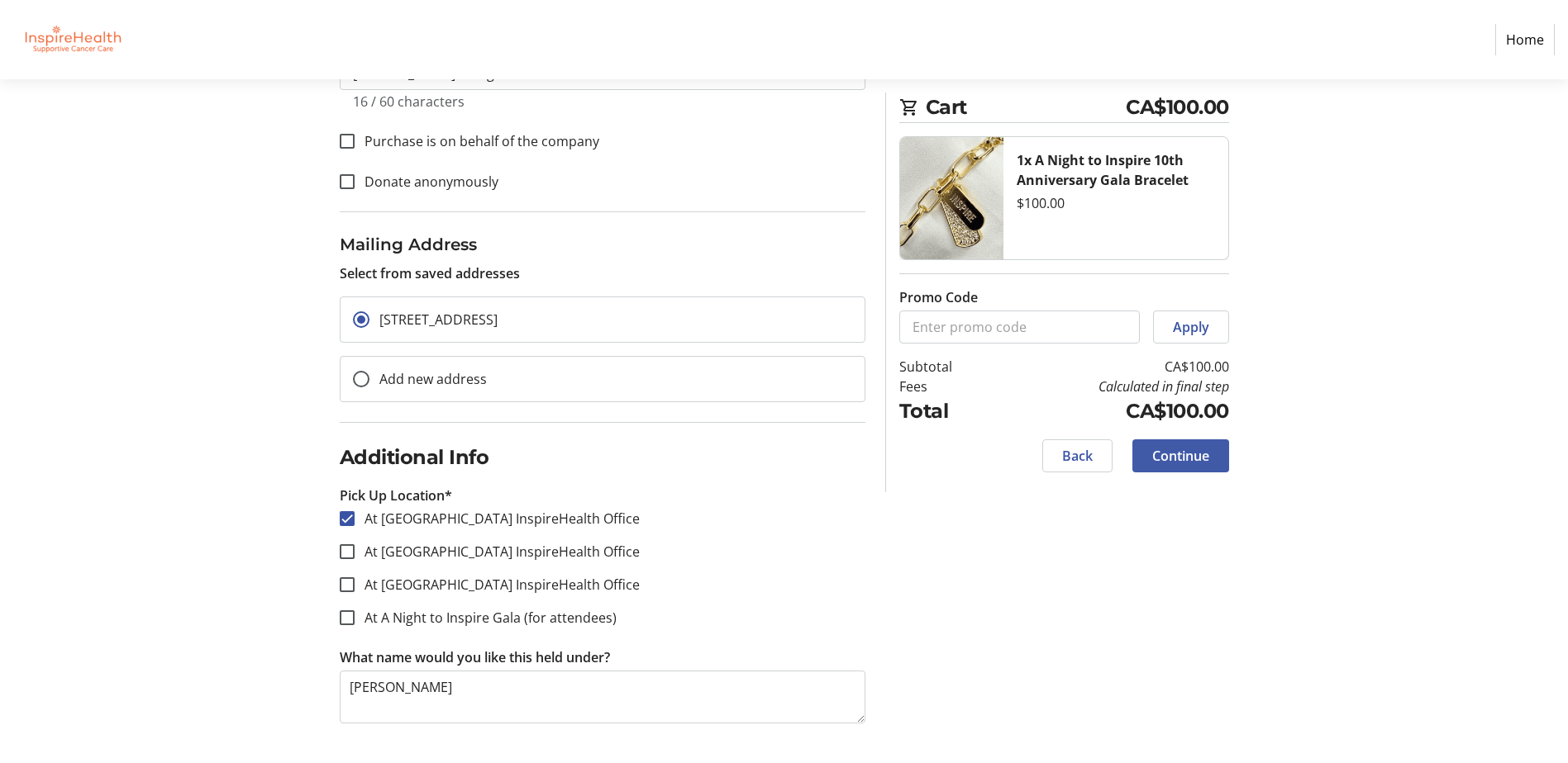
click at [1184, 457] on span "Continue" at bounding box center [1181, 456] width 57 height 20
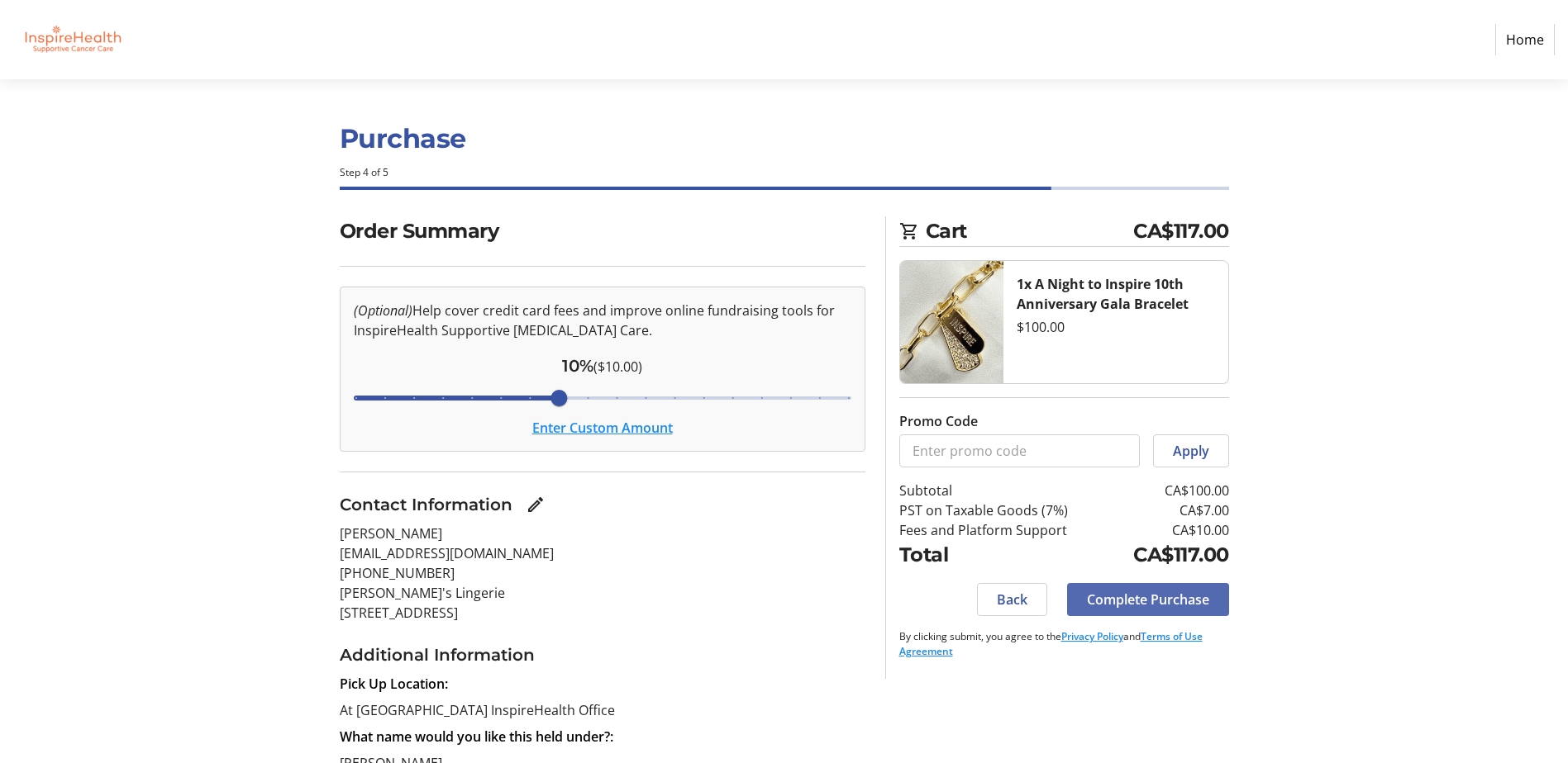
click at [1132, 599] on span "Complete Purchase" at bounding box center [1147, 600] width 122 height 20
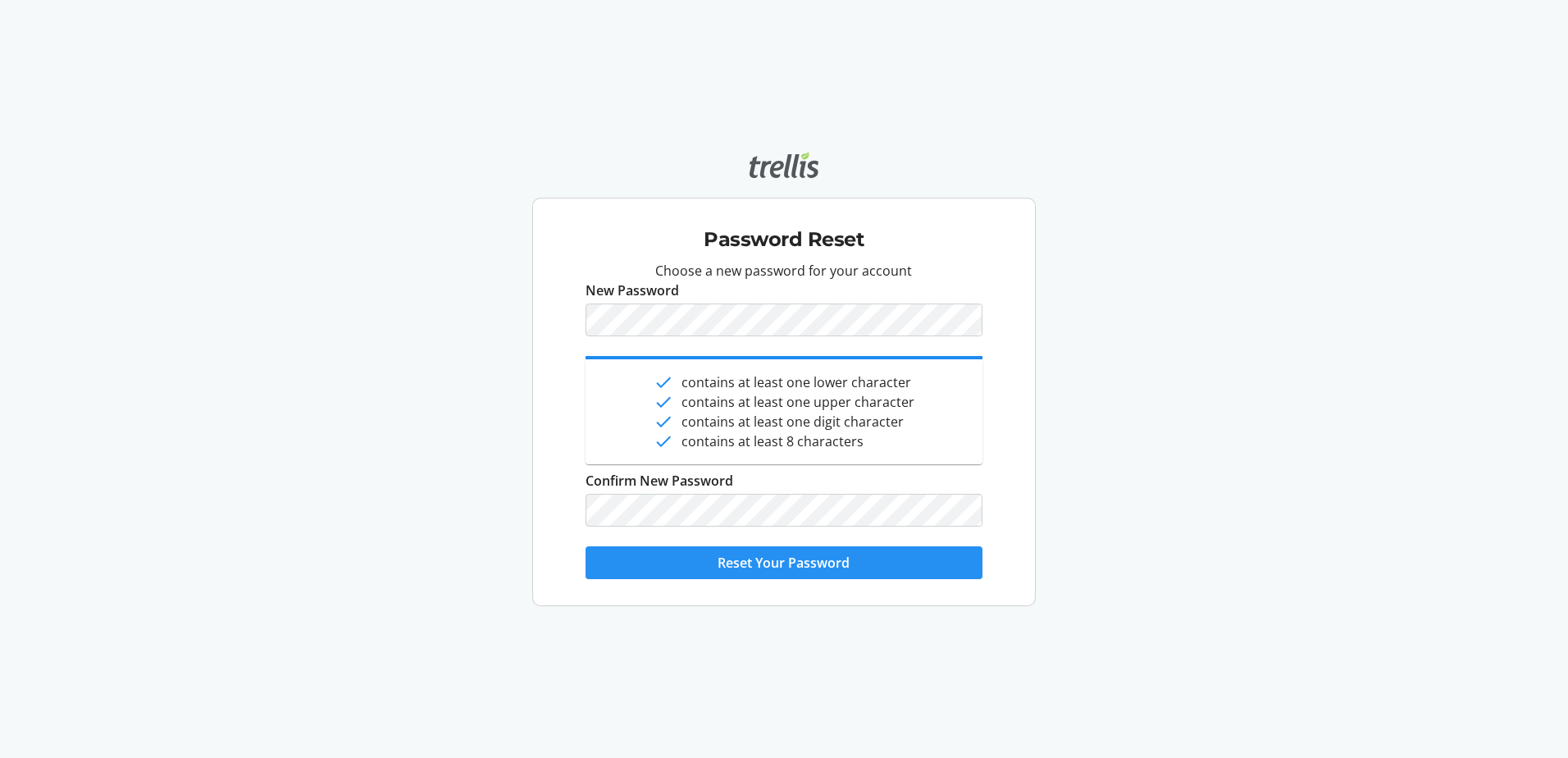
click at [779, 564] on span "Reset Your Password" at bounding box center [783, 563] width 132 height 20
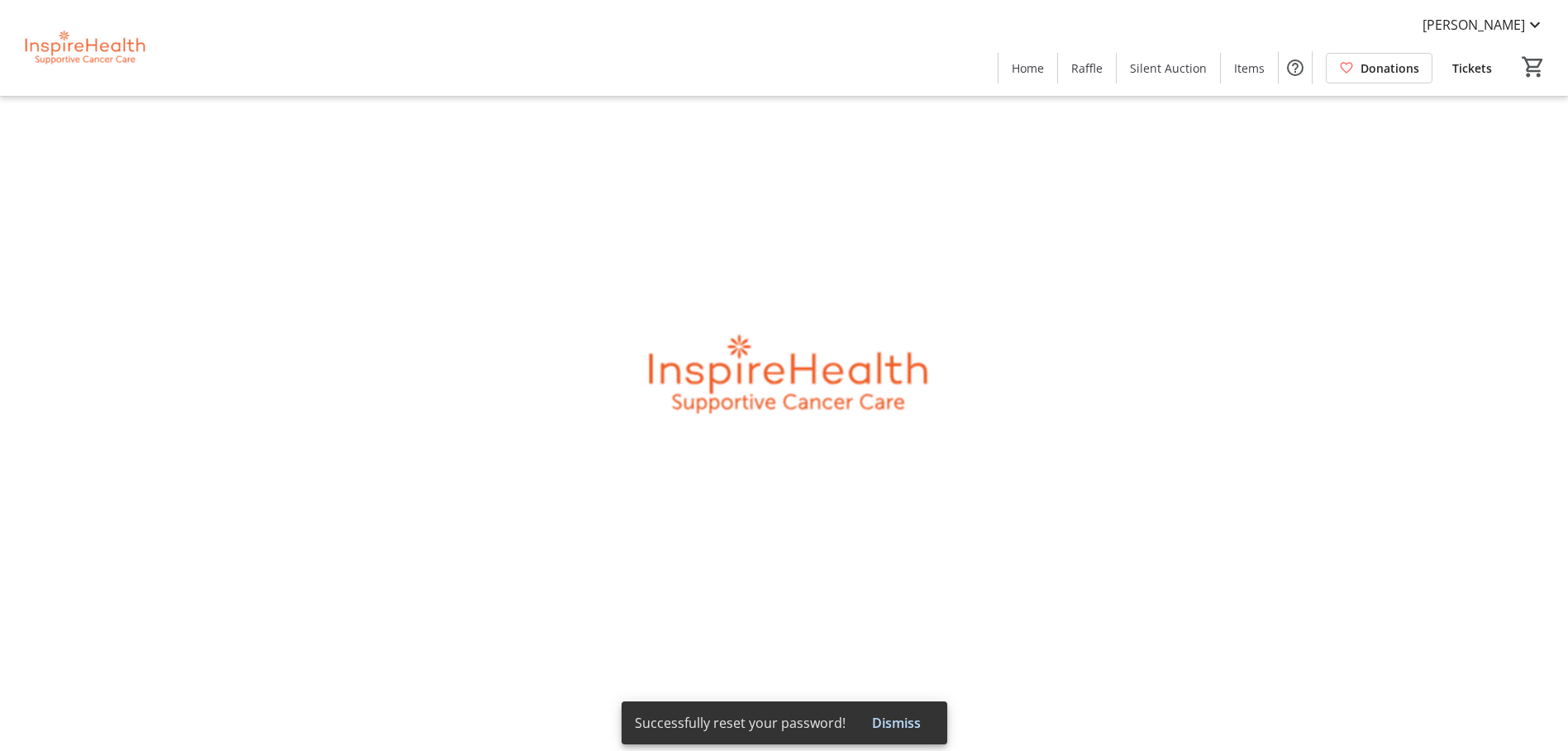
type input "[PERSON_NAME]"
type input "[EMAIL_ADDRESS][DOMAIN_NAME]"
type input "[PHONE_NUMBER]"
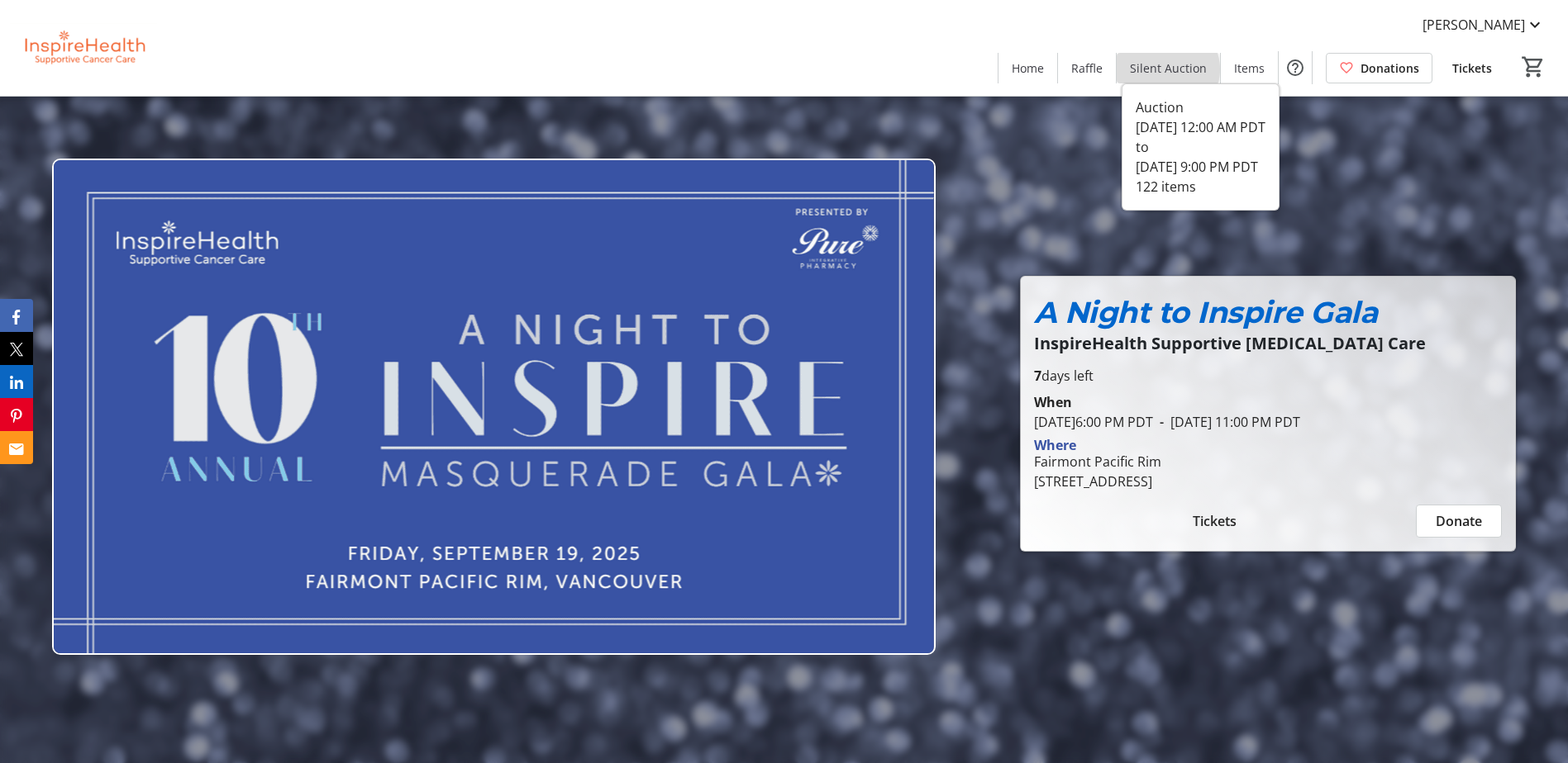
click at [1167, 69] on span "Silent Auction" at bounding box center [1168, 68] width 77 height 18
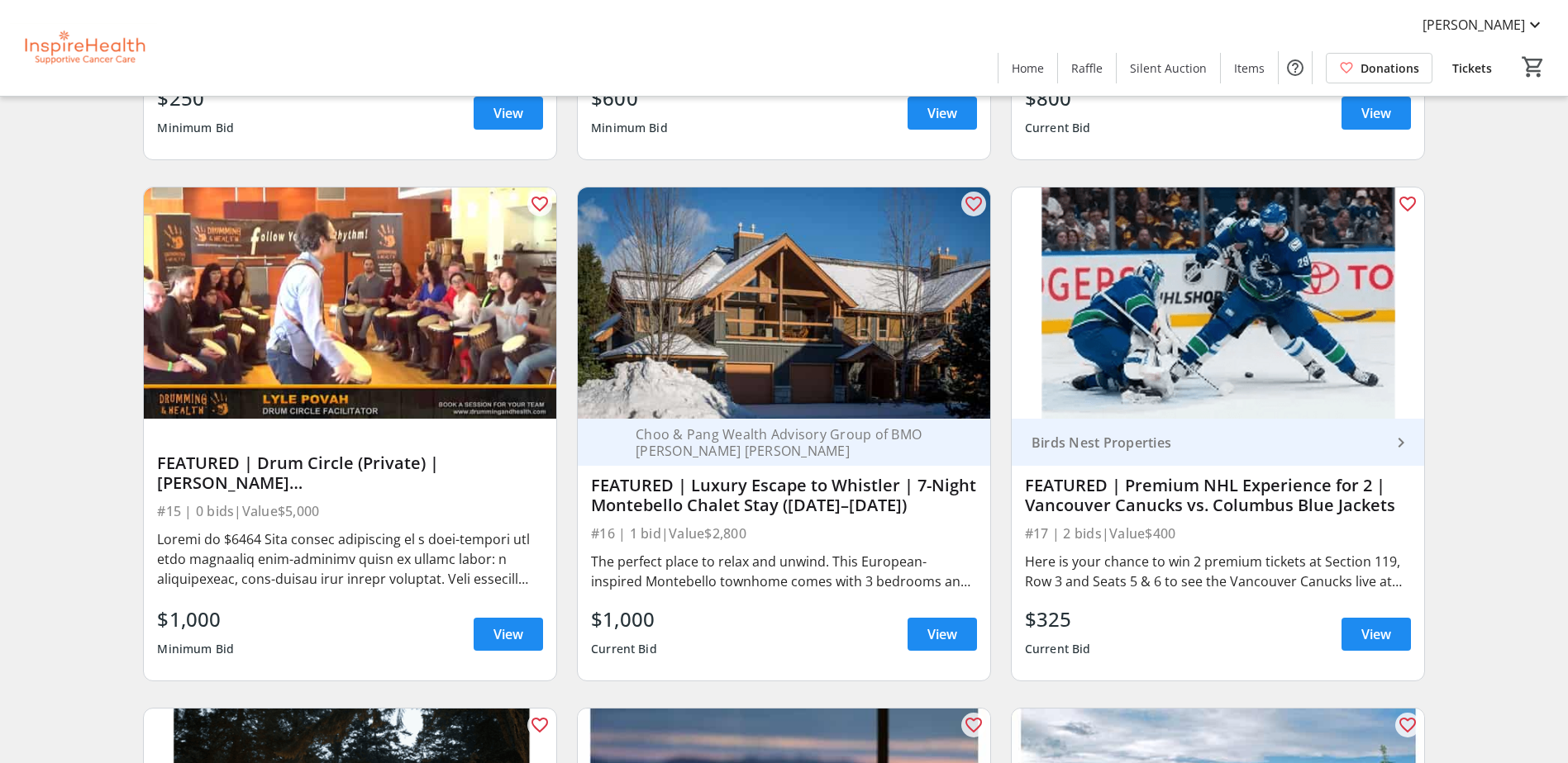
scroll to position [578, 0]
click at [927, 629] on span "View" at bounding box center [942, 634] width 30 height 20
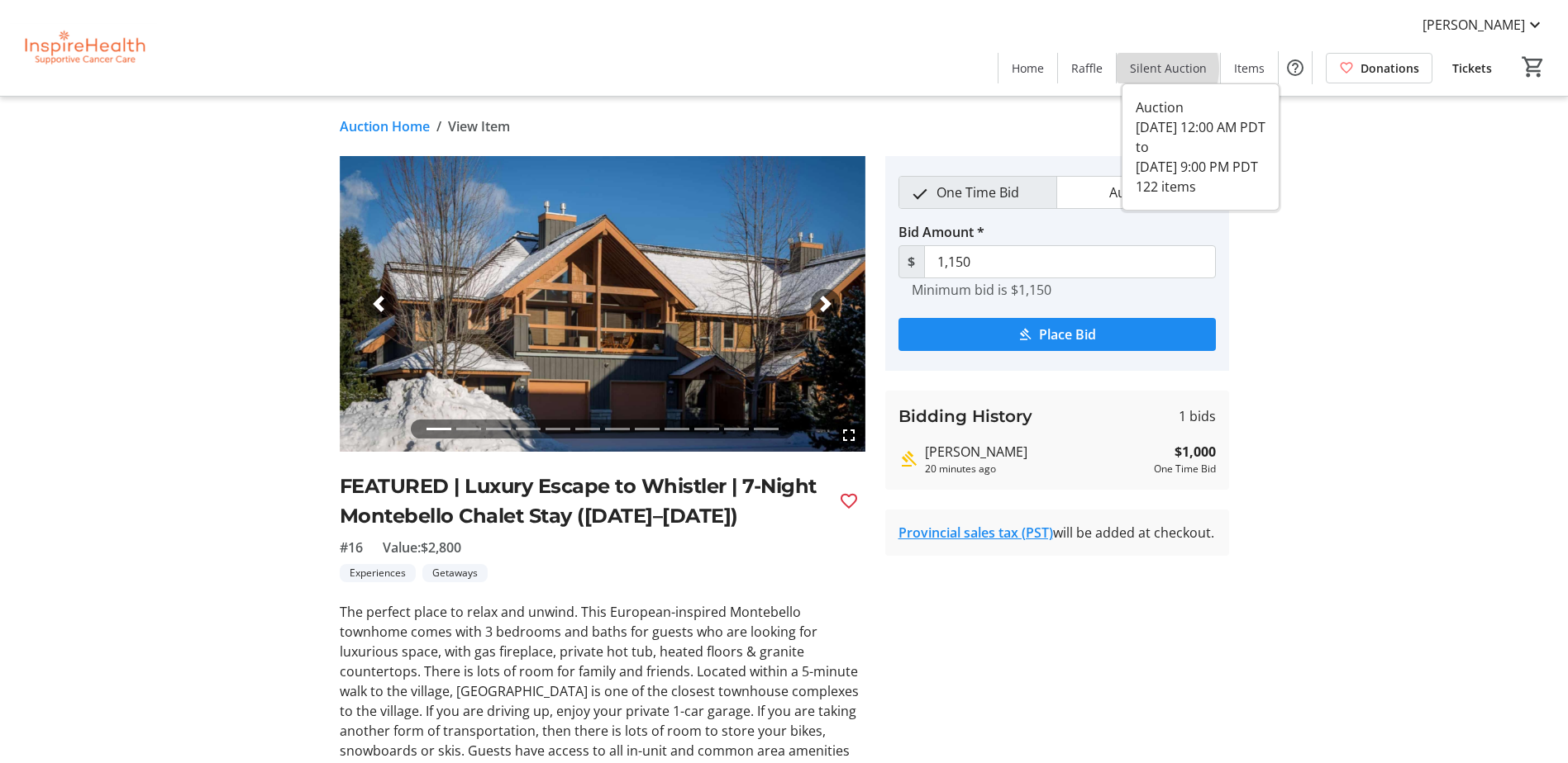
click at [1161, 69] on span "Silent Auction" at bounding box center [1168, 68] width 77 height 18
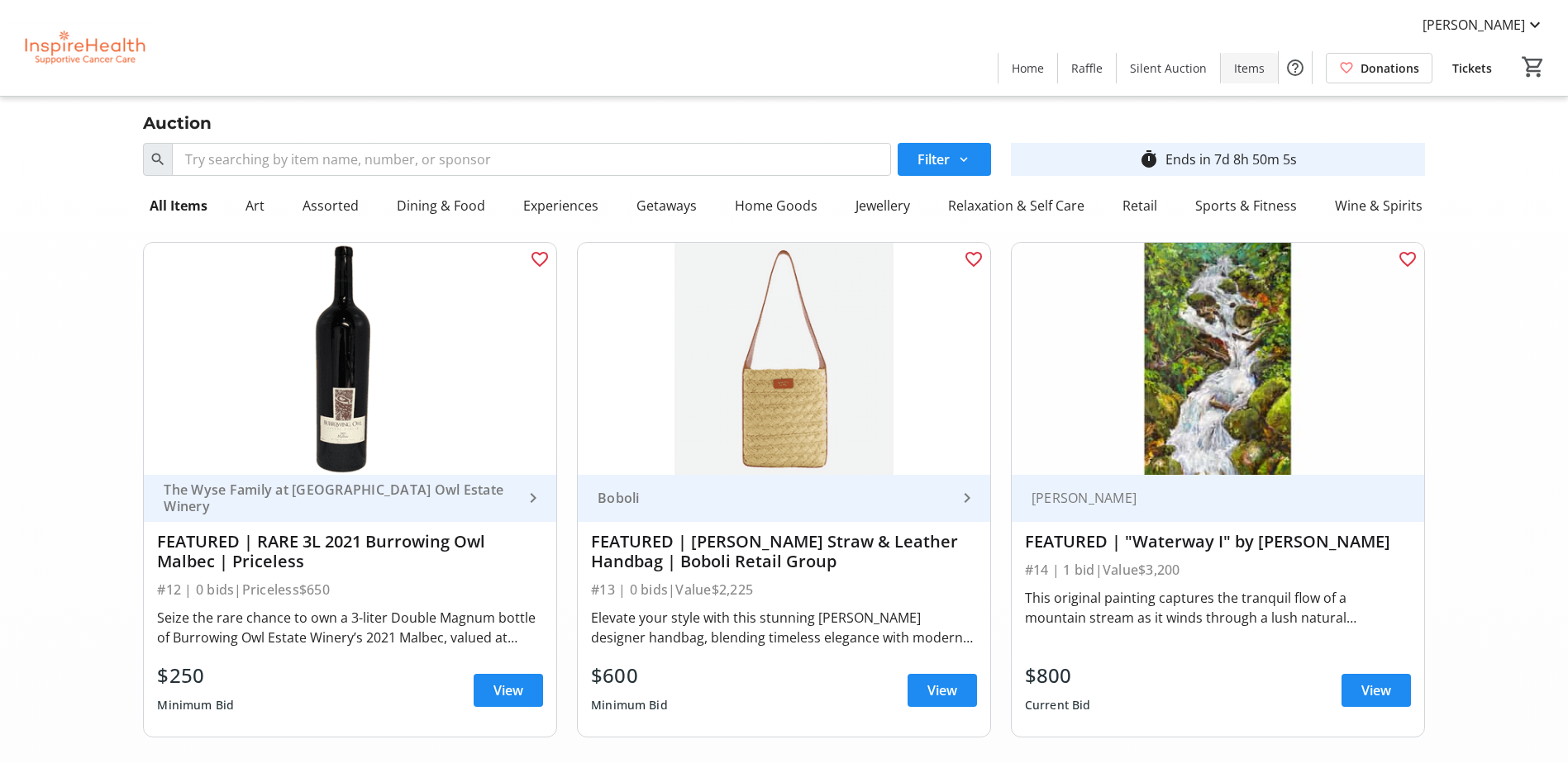
click at [1252, 68] on span "Items" at bounding box center [1249, 68] width 31 height 18
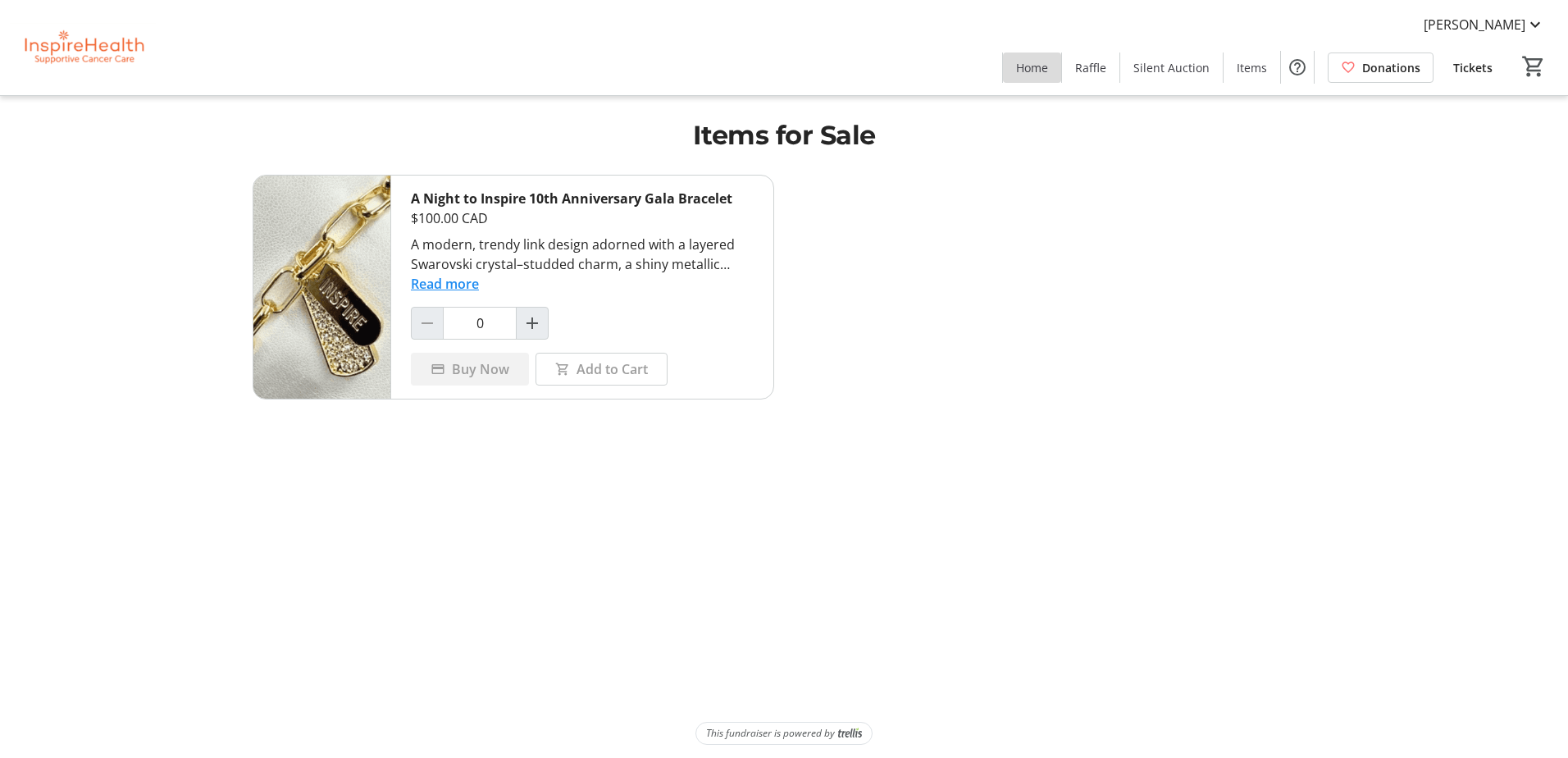
click at [1041, 69] on span "Home" at bounding box center [1032, 67] width 32 height 18
